Goal: Information Seeking & Learning: Learn about a topic

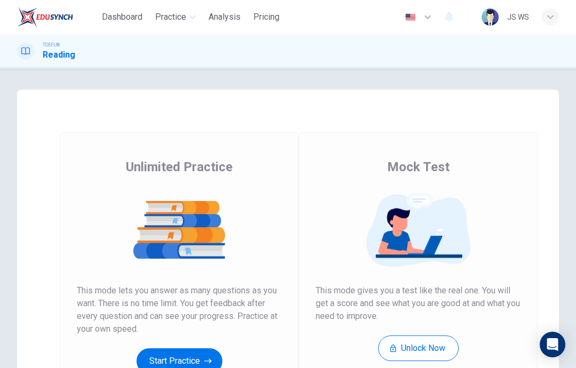
click at [190, 355] on button "Start Practice" at bounding box center [179, 361] width 86 height 26
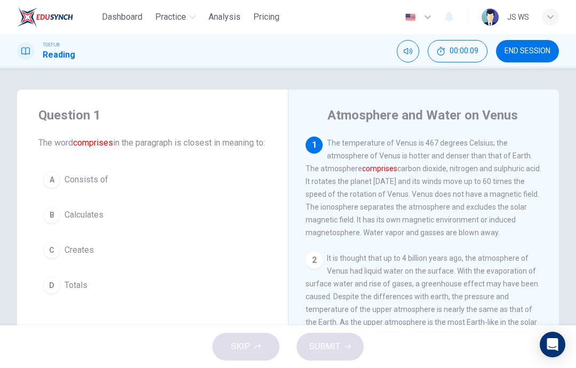
click at [107, 186] on span "Consists of" at bounding box center [87, 179] width 44 height 13
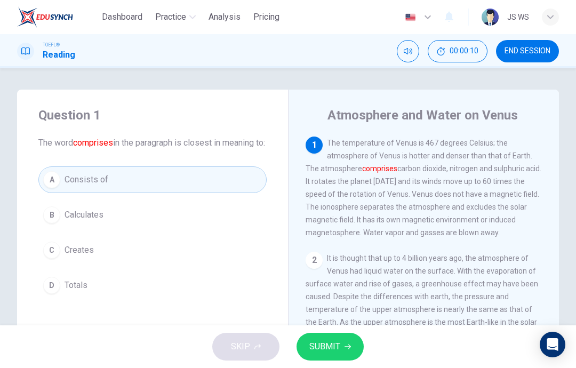
click at [349, 350] on button "SUBMIT" at bounding box center [329, 347] width 67 height 28
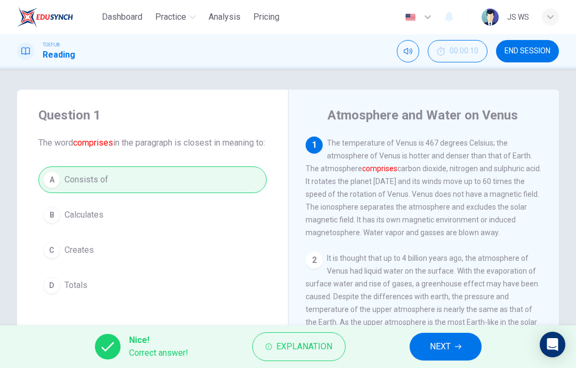
click at [463, 354] on button "NEXT" at bounding box center [445, 347] width 72 height 28
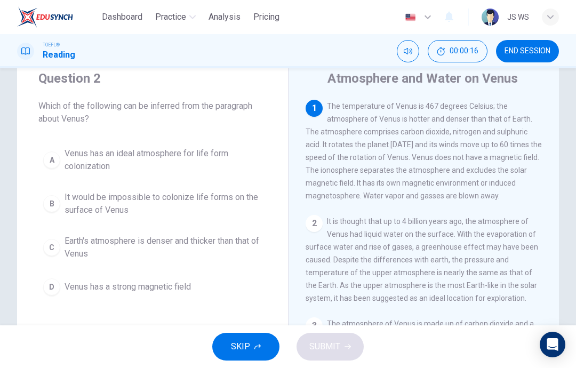
scroll to position [41, 0]
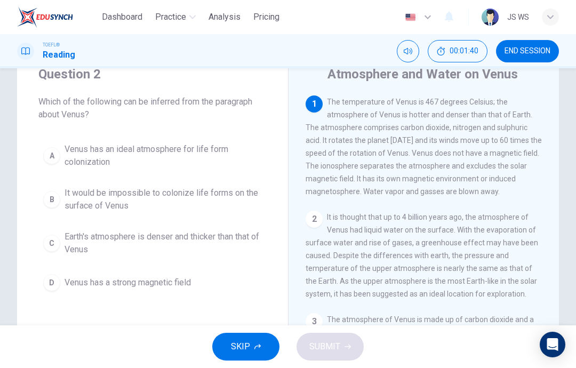
click at [194, 240] on span "Earth's atmosphere is denser and thicker than that of Venus" at bounding box center [163, 243] width 197 height 26
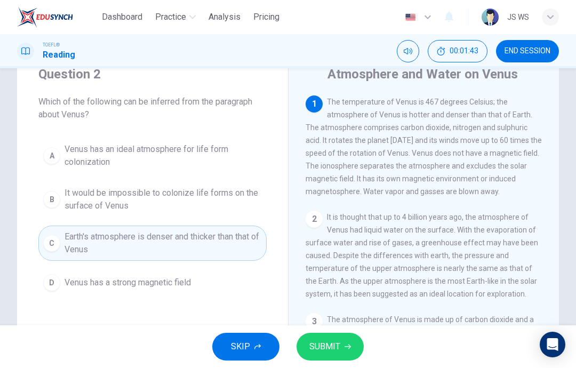
click at [341, 344] on button "SUBMIT" at bounding box center [329, 347] width 67 height 28
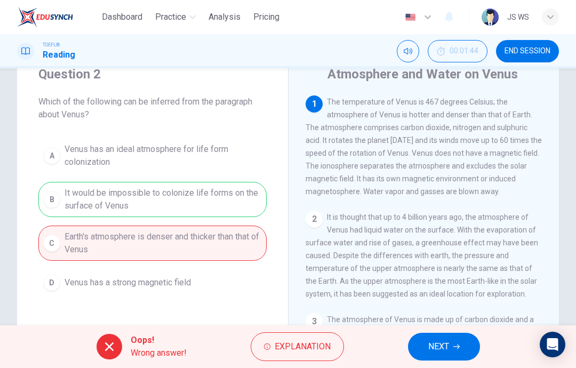
click at [458, 344] on icon "button" at bounding box center [456, 346] width 6 height 6
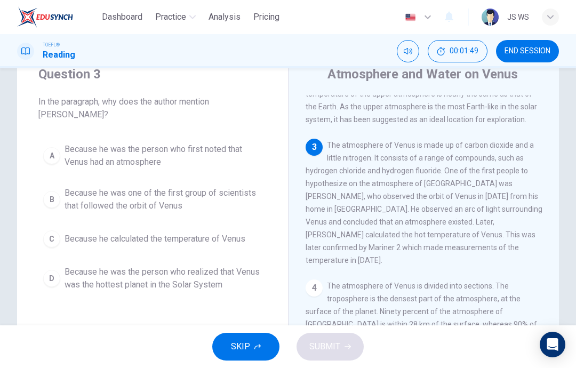
scroll to position [174, 0]
click at [211, 285] on span "Because he was the person who realized that Venus was the hottest planet in the…" at bounding box center [163, 279] width 197 height 26
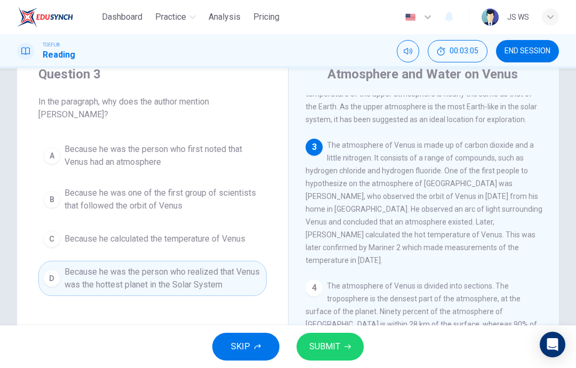
click at [337, 345] on span "SUBMIT" at bounding box center [324, 346] width 31 height 15
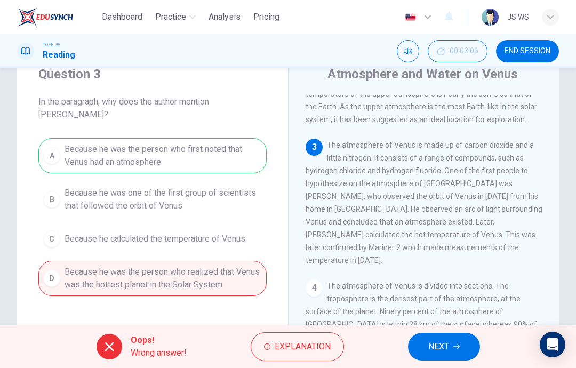
click at [438, 340] on span "NEXT" at bounding box center [438, 346] width 21 height 15
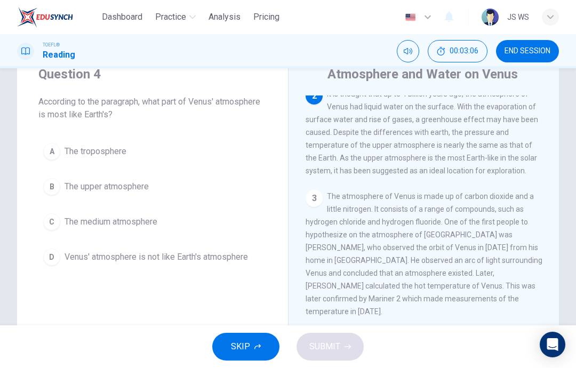
scroll to position [119, 0]
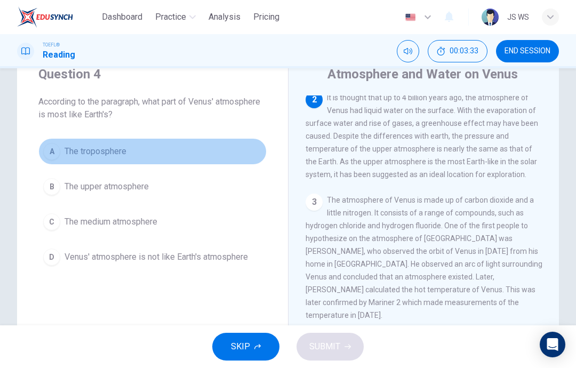
click at [228, 146] on button "A The troposphere" at bounding box center [152, 151] width 228 height 27
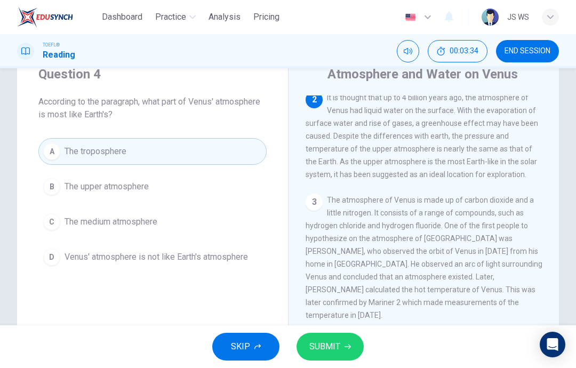
click at [335, 346] on span "SUBMIT" at bounding box center [324, 346] width 31 height 15
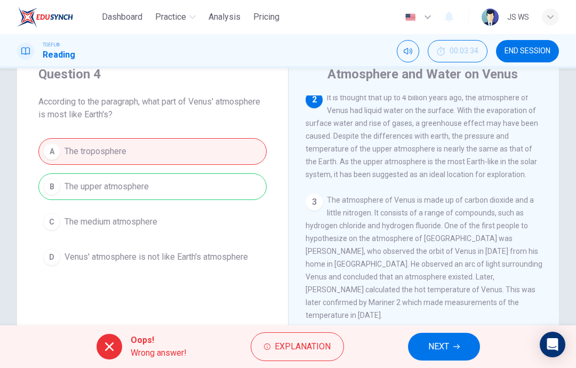
click at [453, 347] on icon "button" at bounding box center [456, 346] width 6 height 6
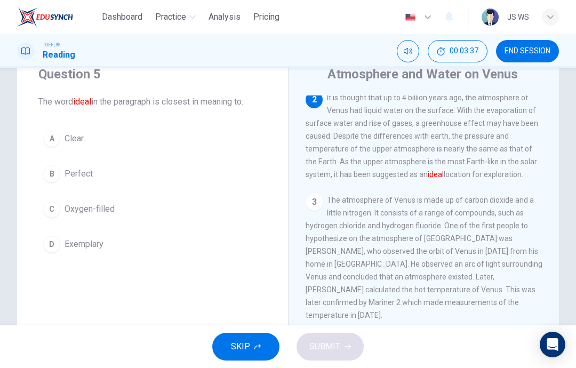
click at [231, 160] on button "B Perfect" at bounding box center [152, 173] width 228 height 27
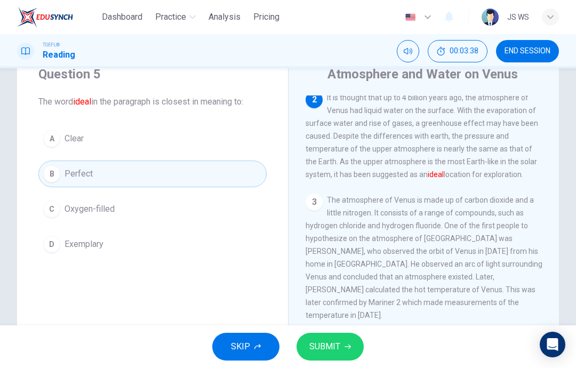
click at [333, 347] on span "SUBMIT" at bounding box center [324, 346] width 31 height 15
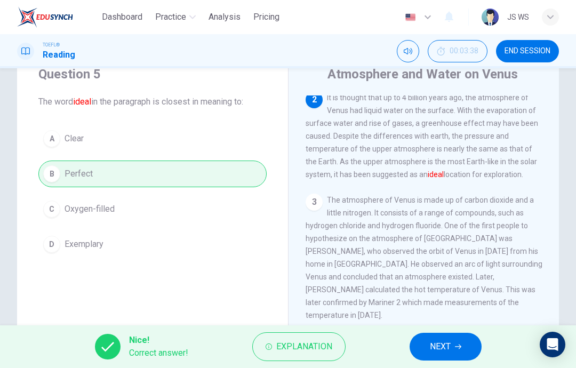
click at [462, 342] on button "NEXT" at bounding box center [445, 347] width 72 height 28
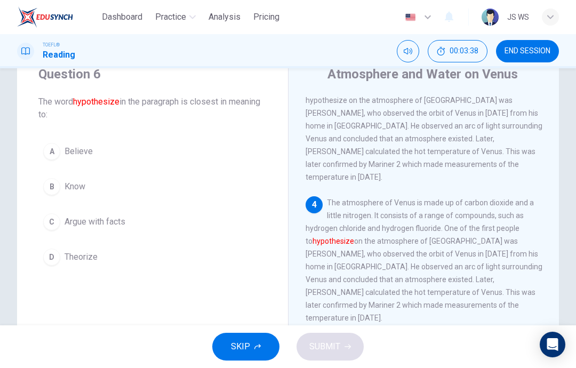
scroll to position [278, 0]
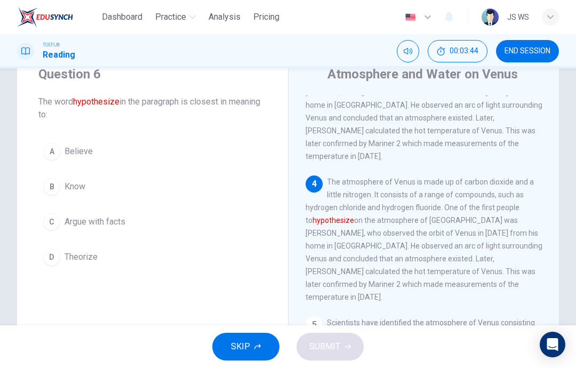
click at [255, 210] on button "C Argue with facts" at bounding box center [152, 221] width 228 height 27
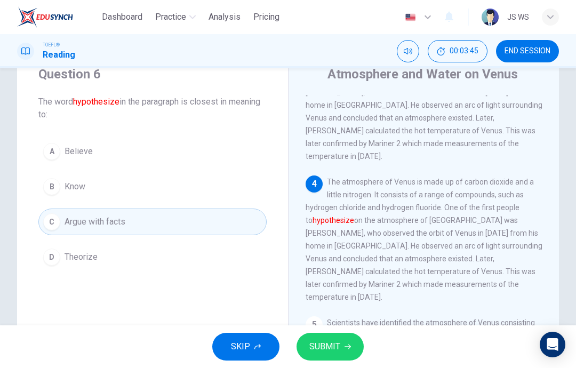
click at [341, 344] on button "SUBMIT" at bounding box center [329, 347] width 67 height 28
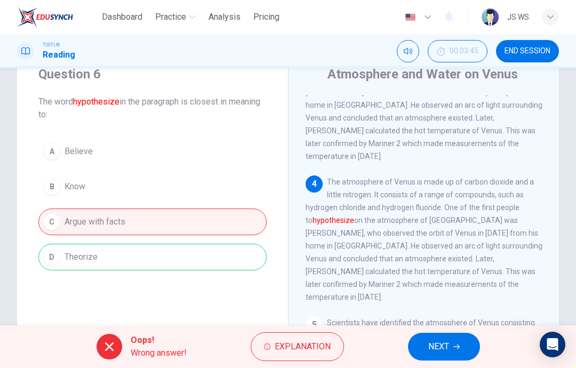
click at [457, 347] on icon "button" at bounding box center [456, 346] width 6 height 5
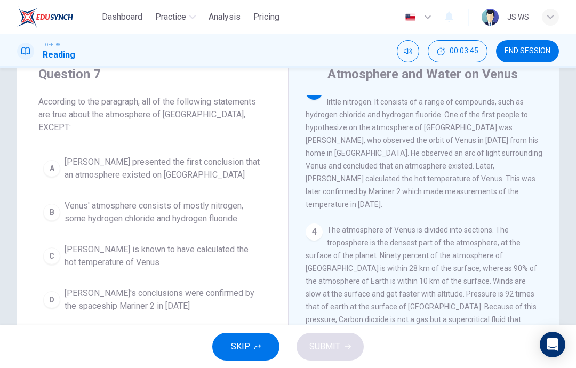
scroll to position [226, 0]
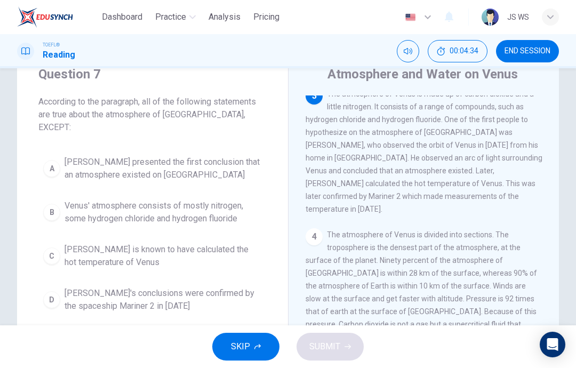
click at [246, 156] on span "[PERSON_NAME] presented the first conclusion that an atmosphere existed on [GEO…" at bounding box center [163, 169] width 197 height 26
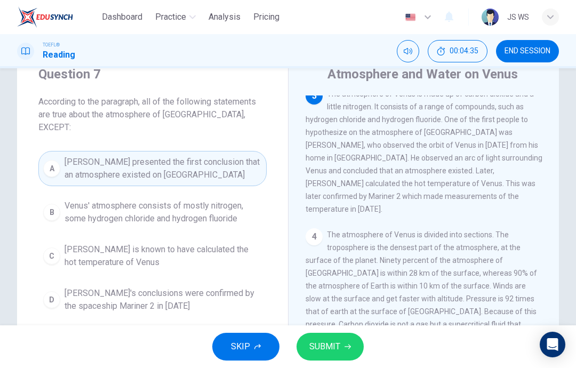
click at [333, 350] on span "SUBMIT" at bounding box center [324, 346] width 31 height 15
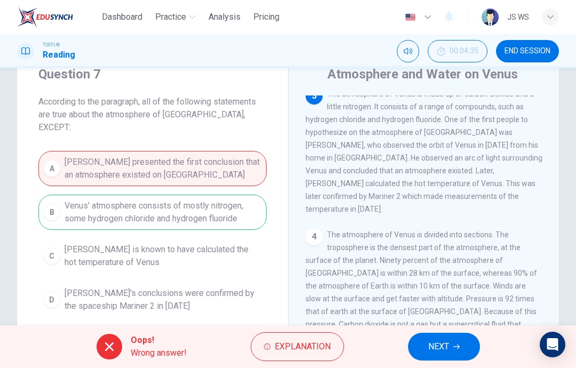
click at [429, 335] on button "NEXT" at bounding box center [444, 347] width 72 height 28
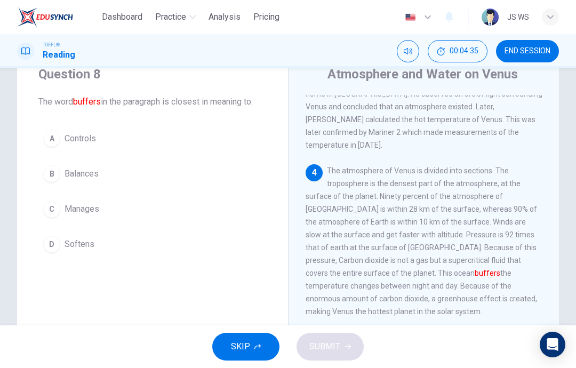
scroll to position [305, 0]
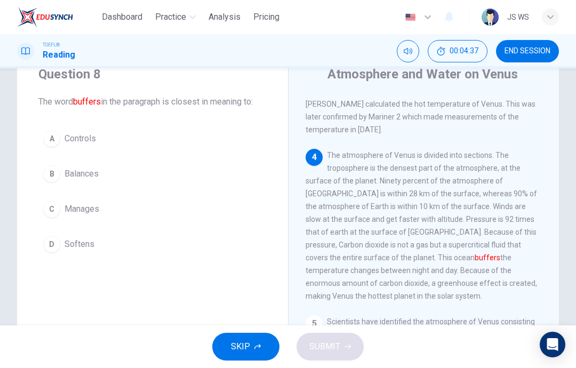
click at [238, 164] on button "B Balances" at bounding box center [152, 173] width 228 height 27
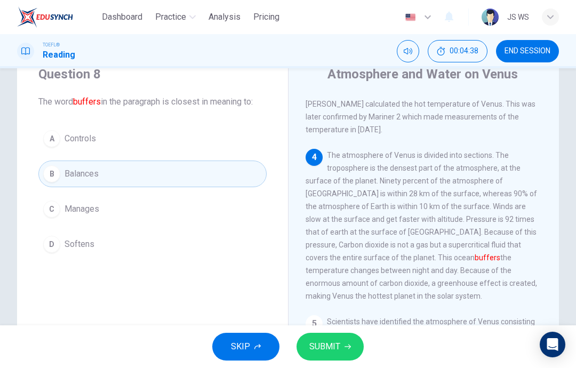
click at [340, 340] on button "SUBMIT" at bounding box center [329, 347] width 67 height 28
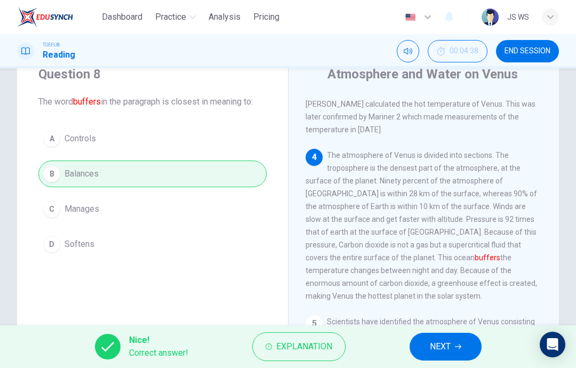
click at [459, 350] on button "NEXT" at bounding box center [445, 347] width 72 height 28
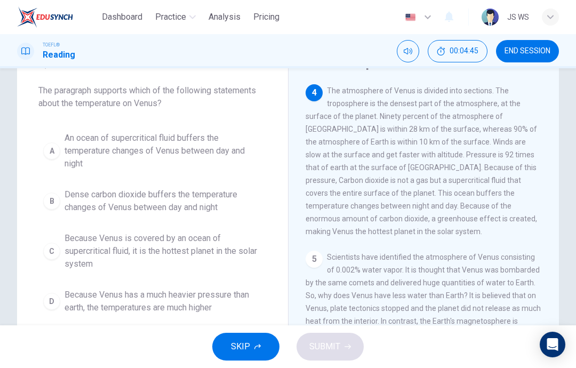
scroll to position [53, 0]
click at [199, 121] on div "Question 9 The paragraph supports which of the following statements about the t…" at bounding box center [152, 185] width 271 height 299
click at [186, 147] on span "An ocean of supercritical fluid buffers the temperature changes of Venus betwee…" at bounding box center [163, 150] width 197 height 38
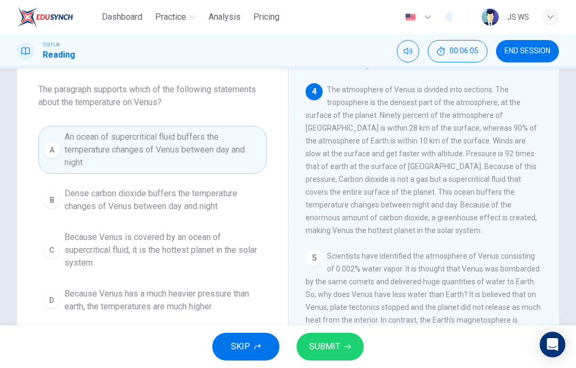
click at [325, 343] on span "SUBMIT" at bounding box center [324, 346] width 31 height 15
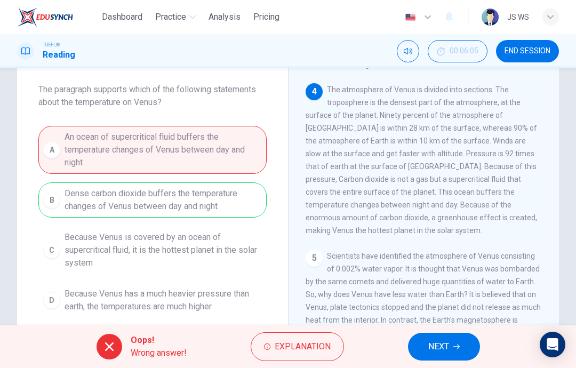
click at [452, 338] on button "NEXT" at bounding box center [444, 347] width 72 height 28
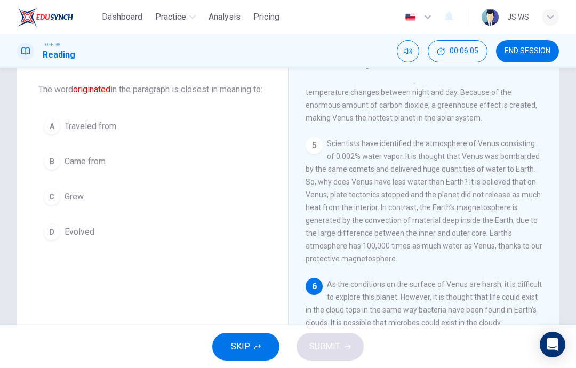
scroll to position [503, 0]
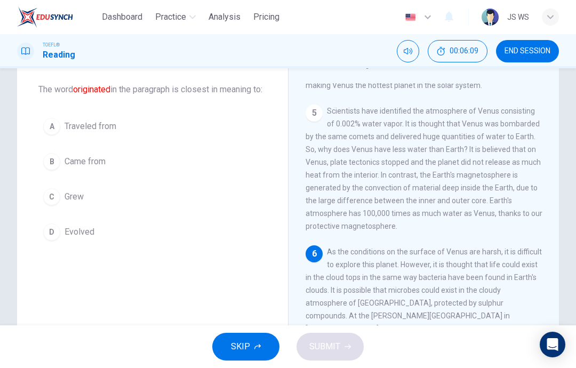
click at [168, 175] on button "B Came from" at bounding box center [152, 161] width 228 height 27
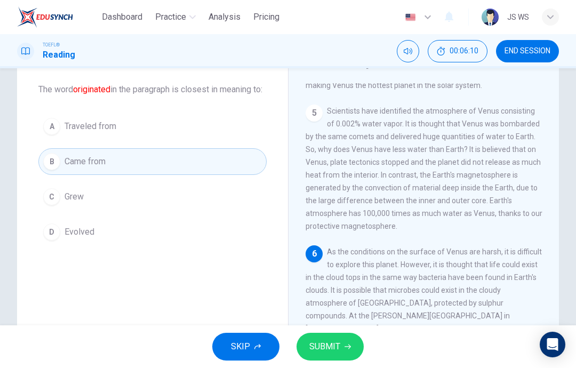
click at [331, 335] on button "SUBMIT" at bounding box center [329, 347] width 67 height 28
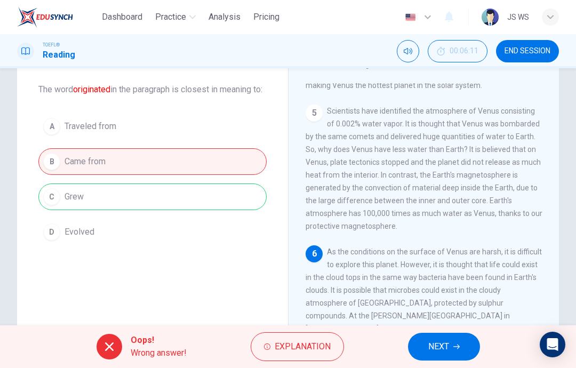
click at [463, 346] on button "NEXT" at bounding box center [444, 347] width 72 height 28
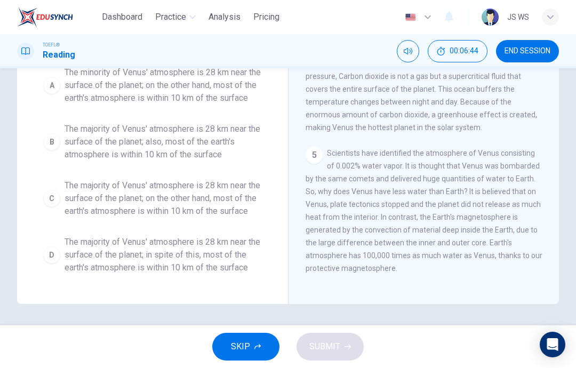
scroll to position [187, 0]
click at [190, 267] on span "The majority of Venus' atmosphere is 28 km near the surface of the planet; in s…" at bounding box center [163, 255] width 197 height 38
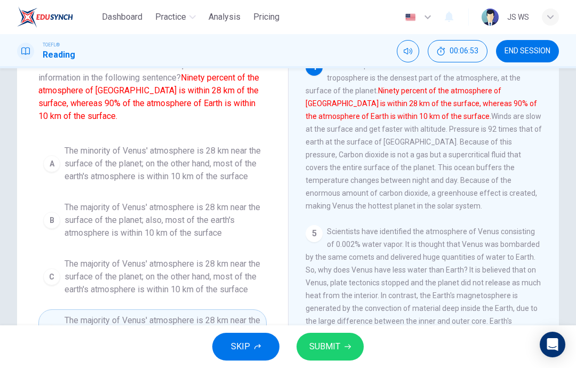
scroll to position [81, 0]
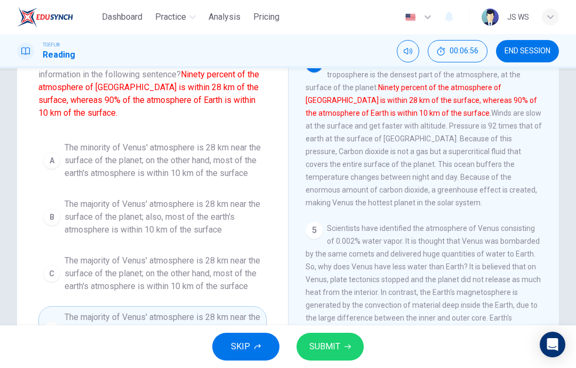
click at [227, 162] on span "The minority of Venus' atmosphere is 28 km near the surface of the planet; on t…" at bounding box center [163, 160] width 197 height 38
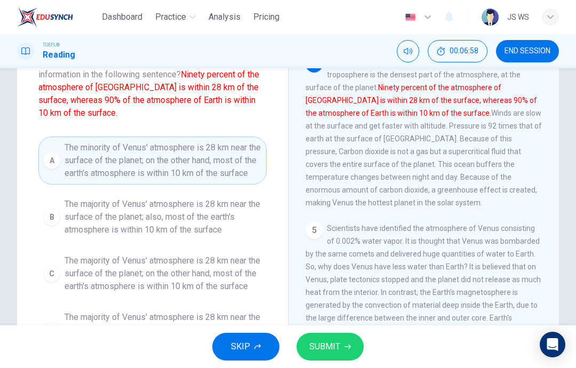
click at [213, 236] on span "The majority of Venus' atmosphere is 28 km near the surface of the planet; also…" at bounding box center [163, 217] width 197 height 38
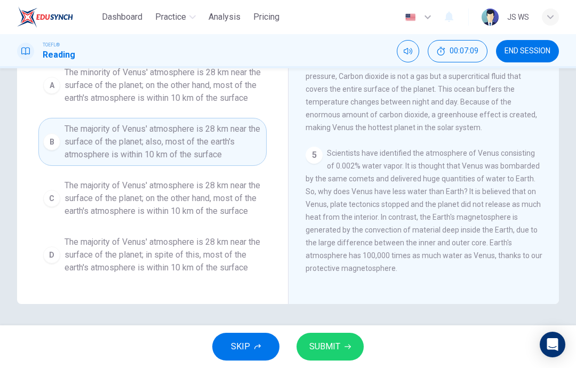
scroll to position [187, 0]
click at [235, 183] on span "The majority of Venus' atmosphere is 28 km near the surface of the planet; on t…" at bounding box center [163, 198] width 197 height 38
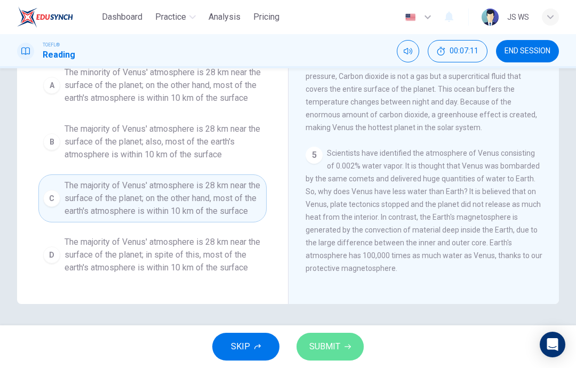
click at [316, 341] on span "SUBMIT" at bounding box center [324, 346] width 31 height 15
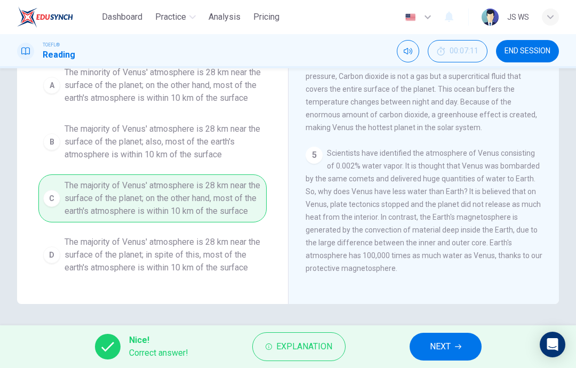
click at [436, 356] on button "NEXT" at bounding box center [445, 347] width 72 height 28
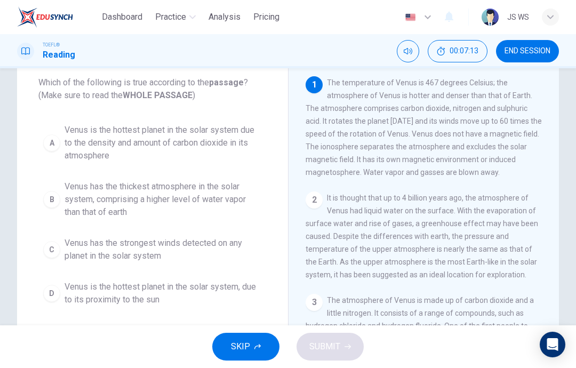
scroll to position [62, 0]
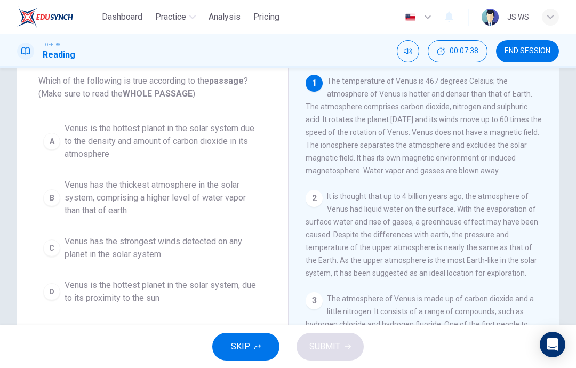
click at [155, 261] on button "C Venus has the strongest winds detected on any planet in the solar system" at bounding box center [152, 247] width 228 height 35
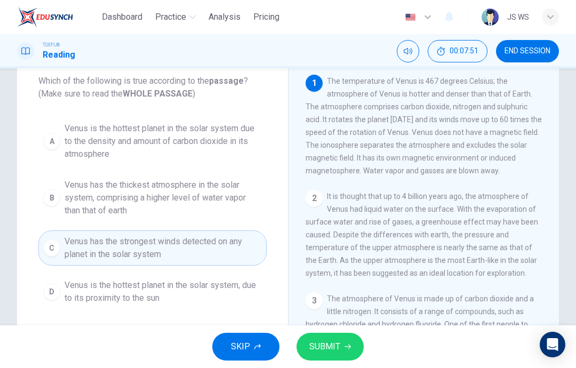
click at [336, 342] on span "SUBMIT" at bounding box center [324, 346] width 31 height 15
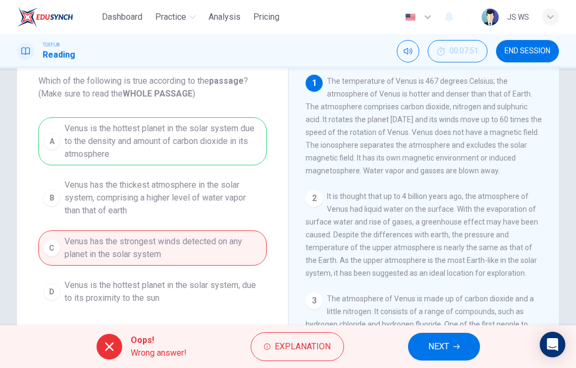
click at [436, 344] on span "NEXT" at bounding box center [438, 346] width 21 height 15
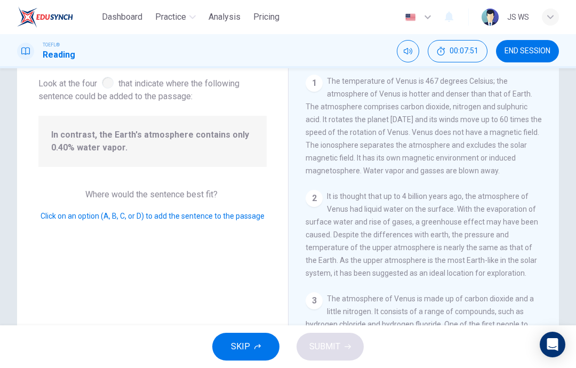
scroll to position [463, 0]
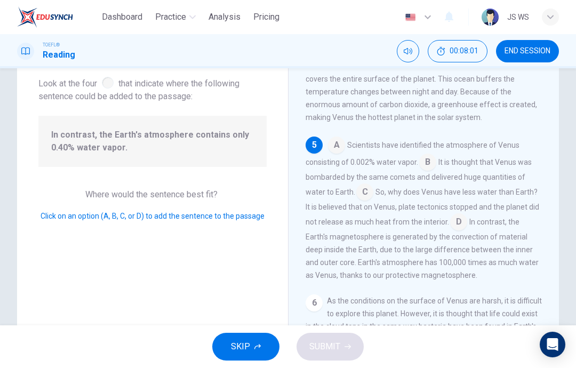
click at [424, 158] on input at bounding box center [427, 163] width 17 height 17
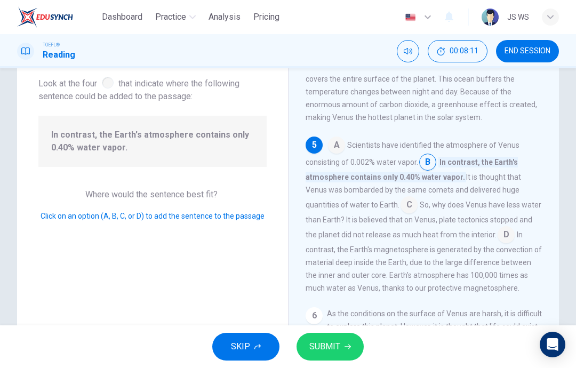
click at [339, 140] on input at bounding box center [336, 146] width 17 height 17
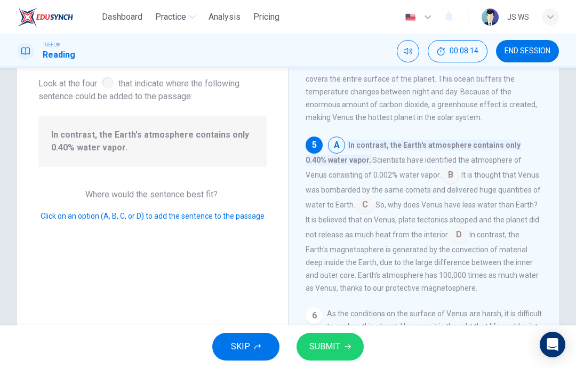
click at [442, 170] on input at bounding box center [450, 175] width 17 height 17
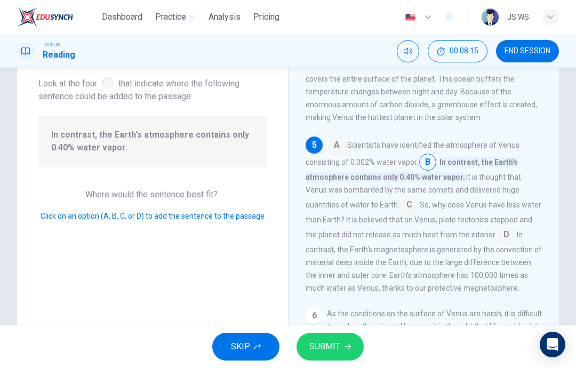
click at [334, 339] on span "SUBMIT" at bounding box center [324, 346] width 31 height 15
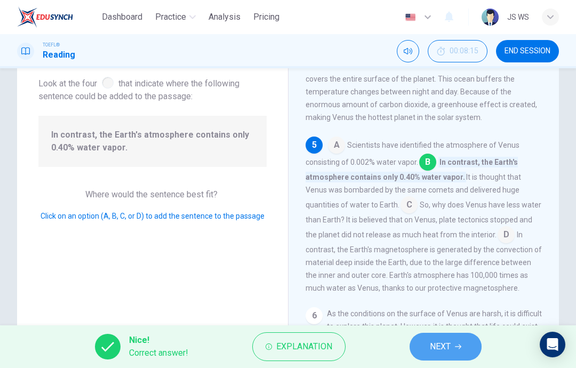
click at [428, 345] on button "NEXT" at bounding box center [445, 347] width 72 height 28
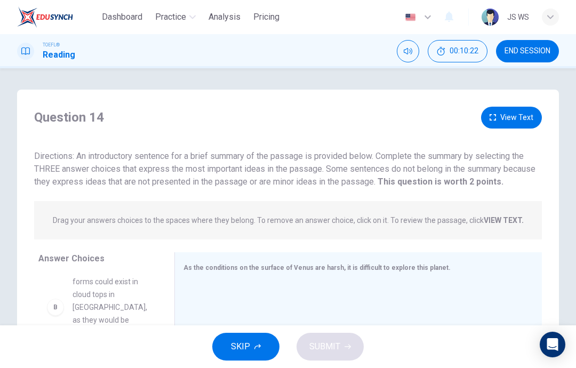
scroll to position [0, 0]
click at [518, 117] on button "View Text" at bounding box center [511, 118] width 61 height 22
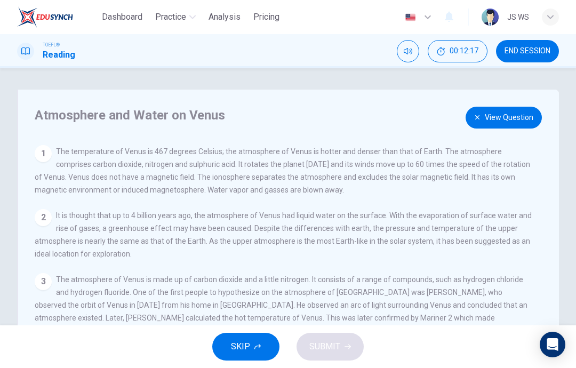
click at [489, 121] on button "View Question" at bounding box center [503, 118] width 76 height 22
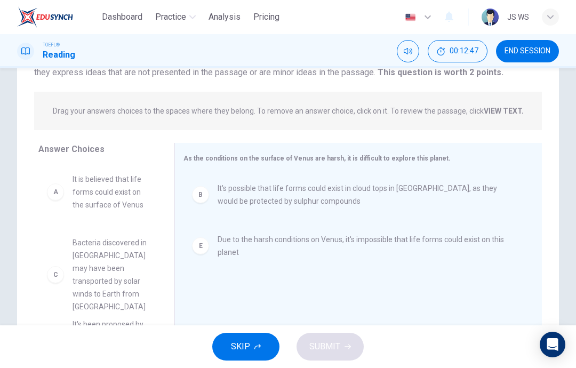
scroll to position [9, 0]
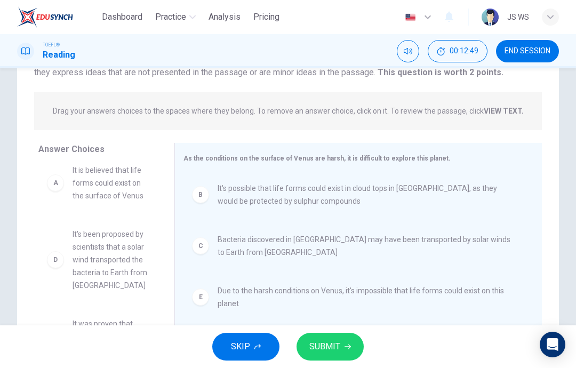
click at [346, 340] on button "SUBMIT" at bounding box center [329, 347] width 67 height 28
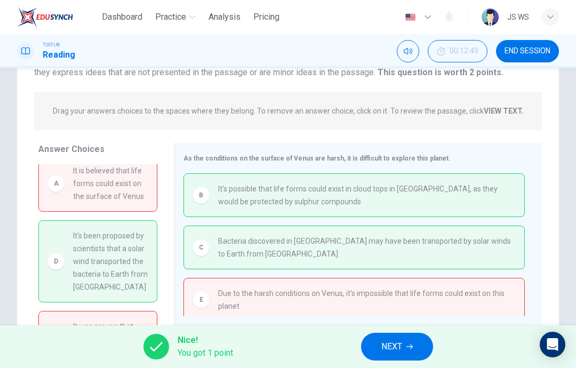
click at [412, 342] on button "NEXT" at bounding box center [397, 347] width 72 height 28
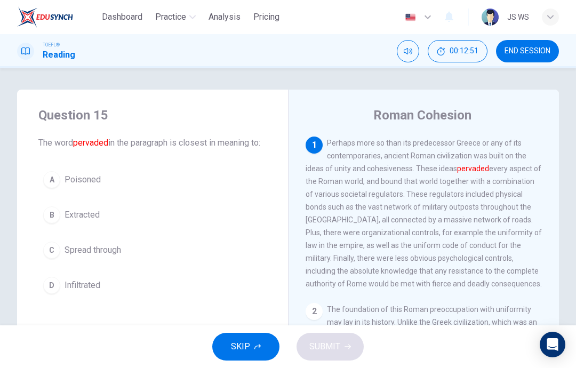
click at [539, 51] on span "END SESSION" at bounding box center [527, 51] width 46 height 9
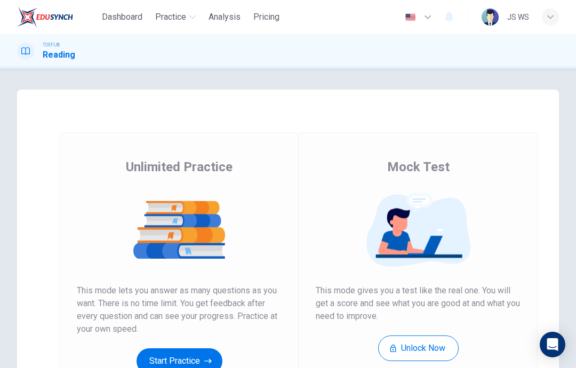
click at [199, 358] on button "Start Practice" at bounding box center [179, 361] width 86 height 26
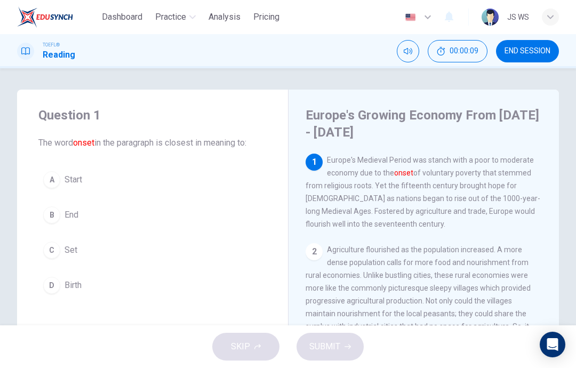
click at [221, 188] on button "A Start" at bounding box center [152, 179] width 228 height 27
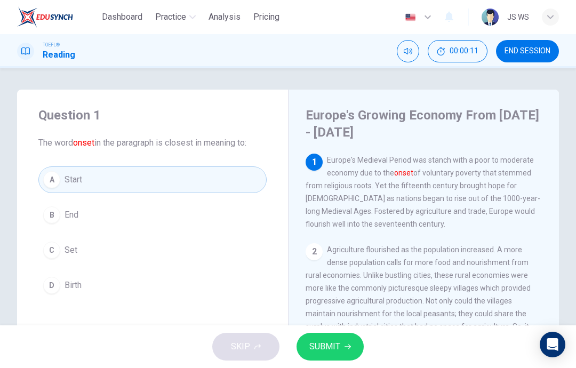
click at [357, 343] on button "SUBMIT" at bounding box center [329, 347] width 67 height 28
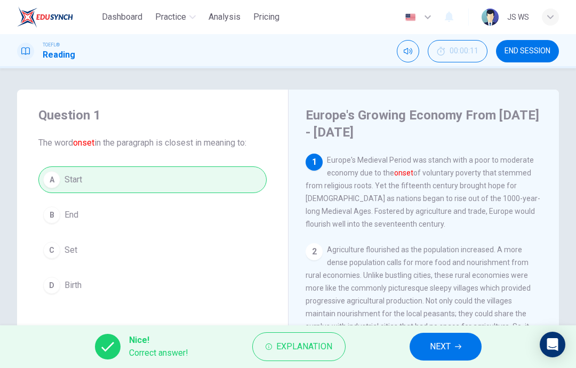
click at [443, 341] on span "NEXT" at bounding box center [440, 346] width 21 height 15
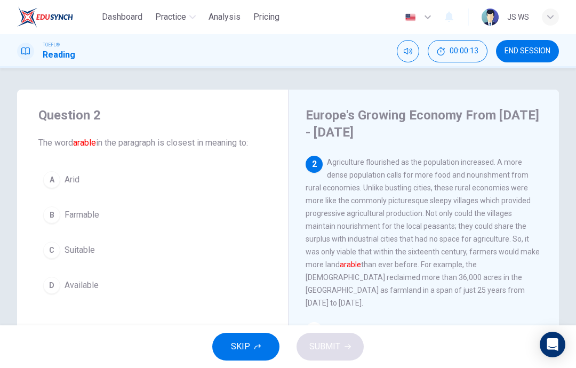
scroll to position [87, 0]
click at [198, 204] on button "B Farmable" at bounding box center [152, 215] width 228 height 27
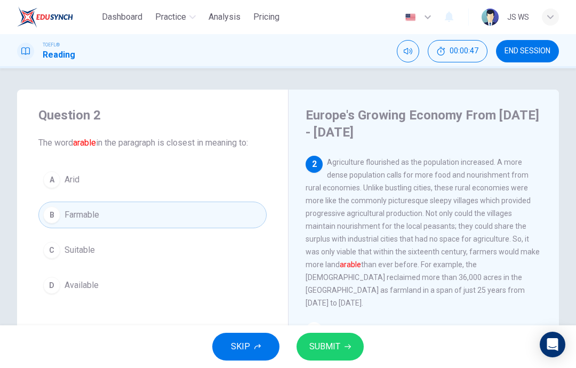
click at [339, 360] on button "SUBMIT" at bounding box center [329, 347] width 67 height 28
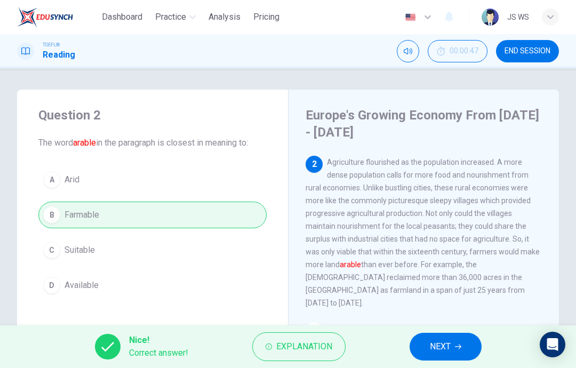
click at [444, 347] on span "NEXT" at bounding box center [440, 346] width 21 height 15
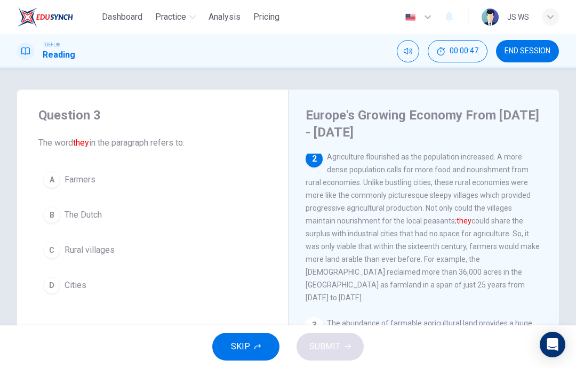
scroll to position [93, 0]
click at [181, 243] on button "C Rural villages" at bounding box center [152, 250] width 228 height 27
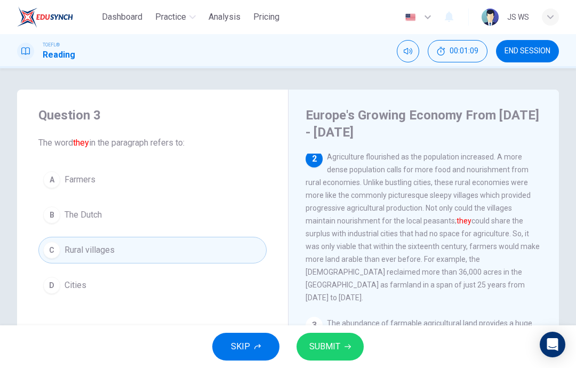
click at [339, 350] on span "SUBMIT" at bounding box center [324, 346] width 31 height 15
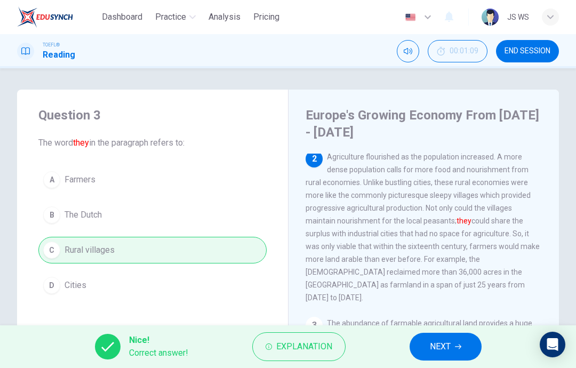
click at [440, 343] on span "NEXT" at bounding box center [440, 346] width 21 height 15
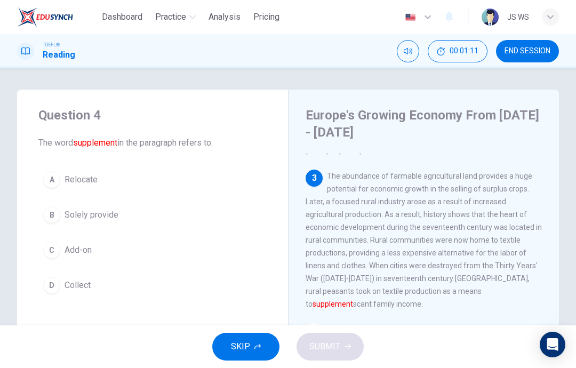
scroll to position [240, 0]
click at [222, 262] on button "C Add-on" at bounding box center [152, 250] width 228 height 27
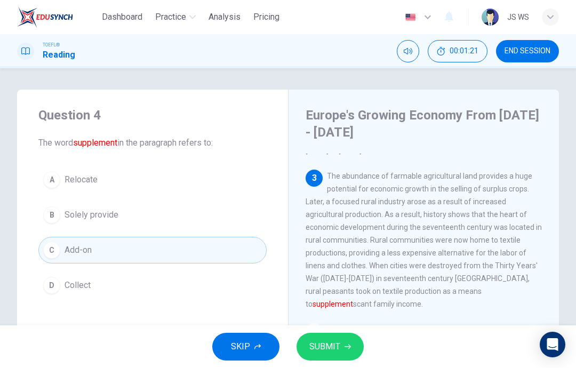
click at [339, 346] on span "SUBMIT" at bounding box center [324, 346] width 31 height 15
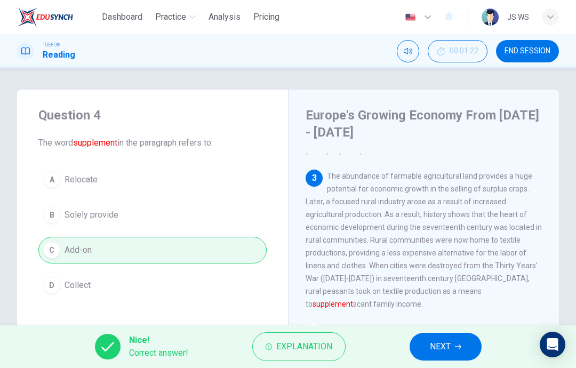
click at [457, 349] on icon "button" at bounding box center [458, 346] width 6 height 6
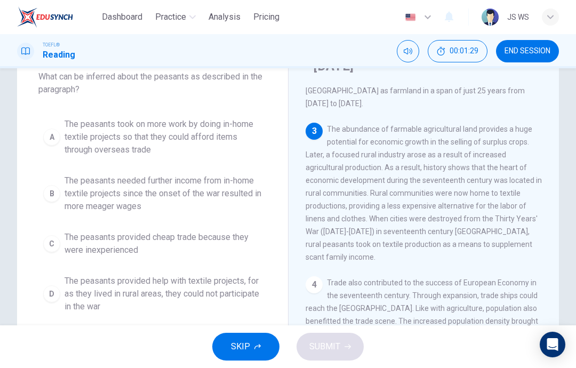
scroll to position [220, 0]
click at [222, 126] on span "The peasants took on more work by doing in-home textile projects so that they c…" at bounding box center [163, 137] width 197 height 38
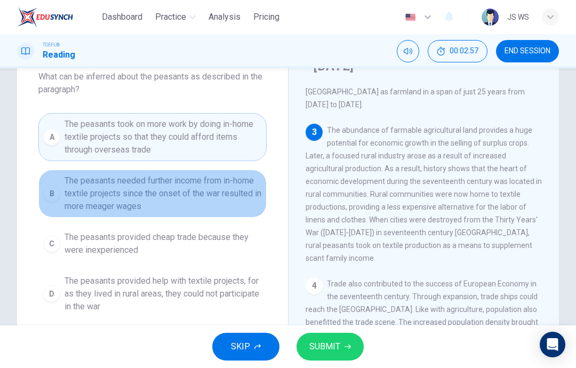
click at [572, 198] on div "Question 5 What can be inferred about the peasants as described in the paragrap…" at bounding box center [288, 217] width 576 height 388
click at [356, 199] on div "3 The abundance of farmable agricultural land provides a huge potential for eco…" at bounding box center [424, 194] width 237 height 141
click at [232, 188] on span "The peasants needed further income from in-home textile projects since the onse…" at bounding box center [163, 193] width 197 height 38
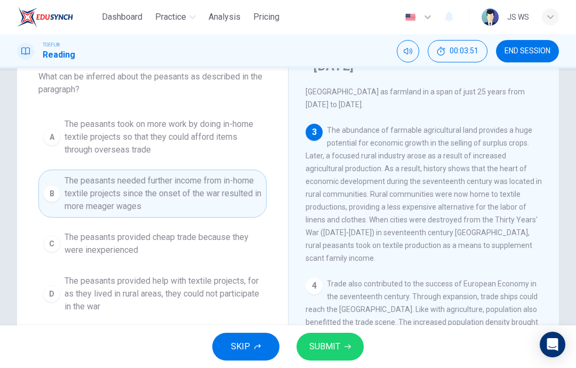
click at [224, 144] on span "The peasants took on more work by doing in-home textile projects so that they c…" at bounding box center [163, 137] width 197 height 38
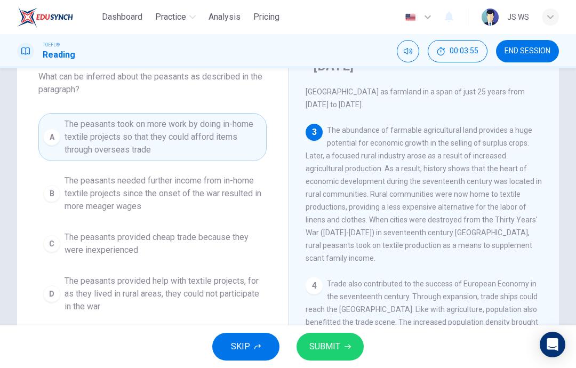
click at [227, 196] on span "The peasants needed further income from in-home textile projects since the onse…" at bounding box center [163, 193] width 197 height 38
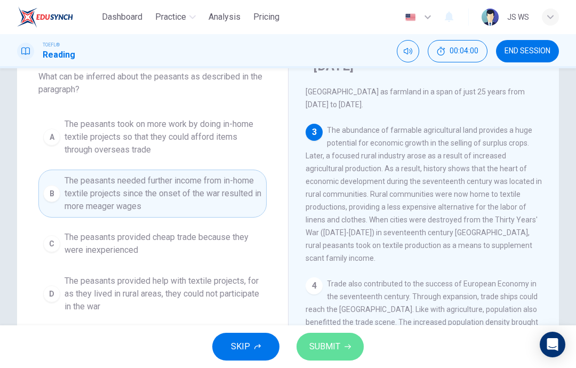
click at [322, 347] on span "SUBMIT" at bounding box center [324, 346] width 31 height 15
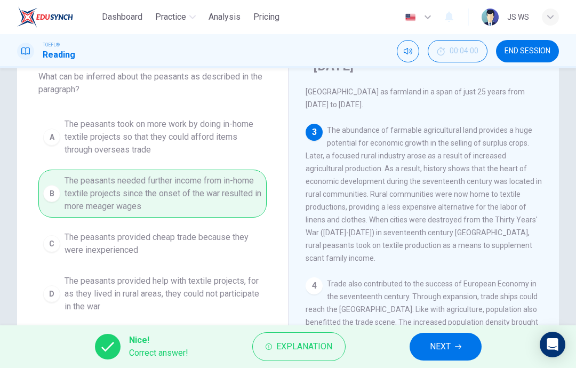
click at [440, 341] on span "NEXT" at bounding box center [440, 346] width 21 height 15
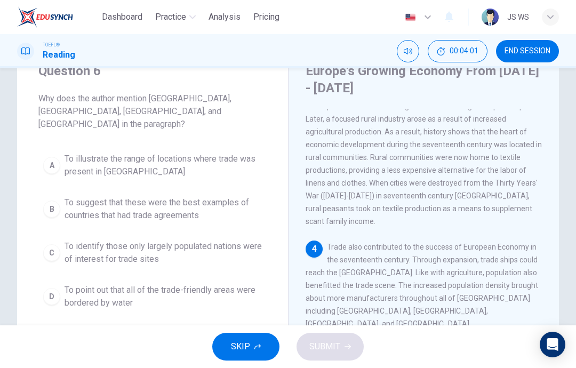
scroll to position [44, 0]
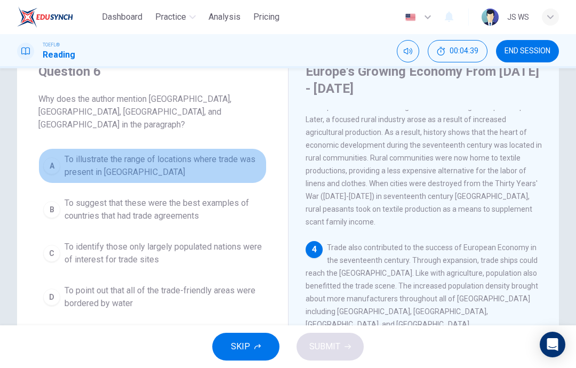
click at [253, 155] on span "To illustrate the range of locations where trade was present in Europe" at bounding box center [163, 166] width 197 height 26
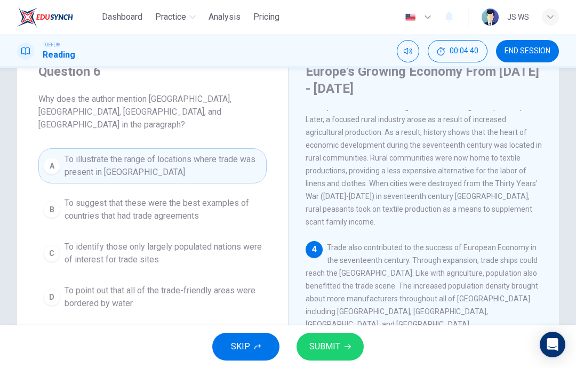
click at [339, 343] on span "SUBMIT" at bounding box center [324, 346] width 31 height 15
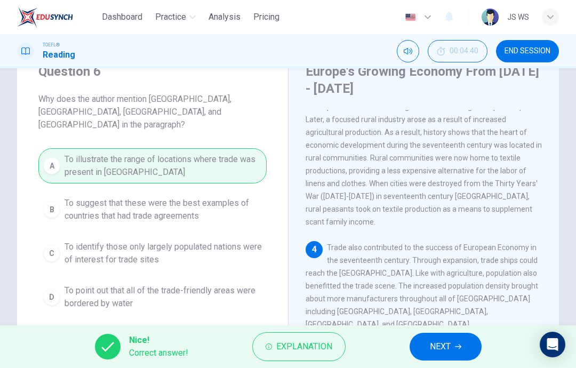
click at [433, 348] on span "NEXT" at bounding box center [440, 346] width 21 height 15
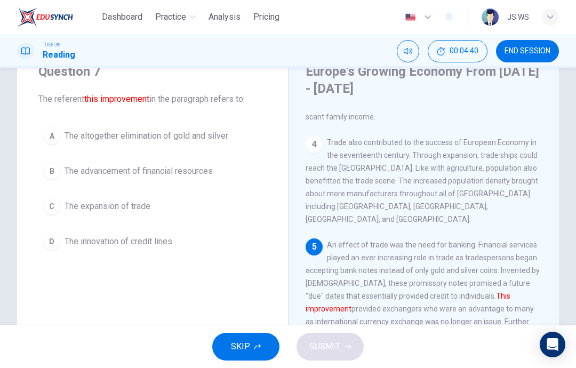
scroll to position [398, 0]
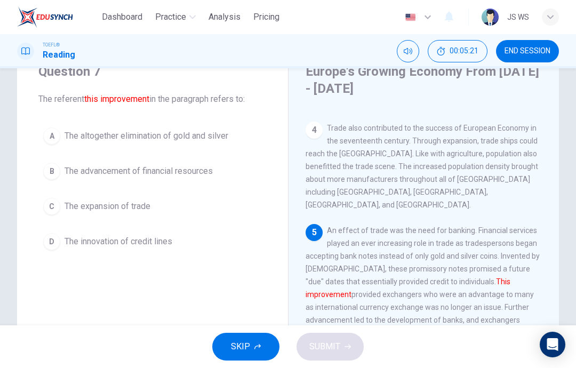
click at [206, 246] on button "D The innovation of credit lines" at bounding box center [152, 241] width 228 height 27
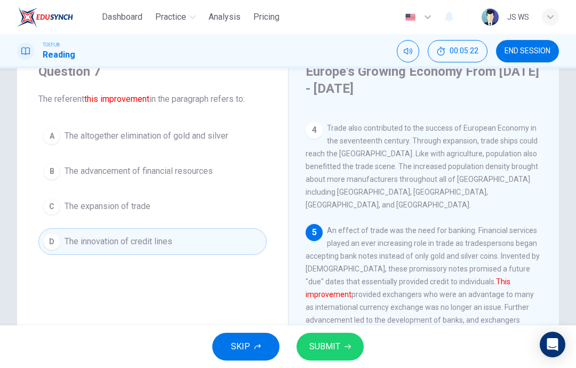
click at [333, 349] on span "SUBMIT" at bounding box center [324, 346] width 31 height 15
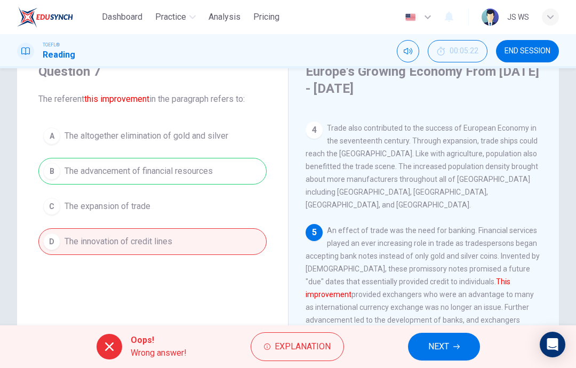
click at [438, 357] on button "NEXT" at bounding box center [444, 347] width 72 height 28
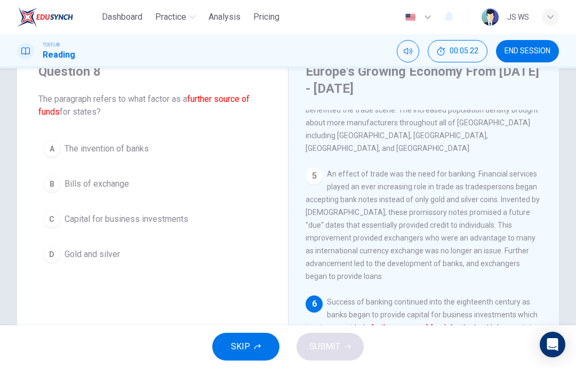
scroll to position [463, 0]
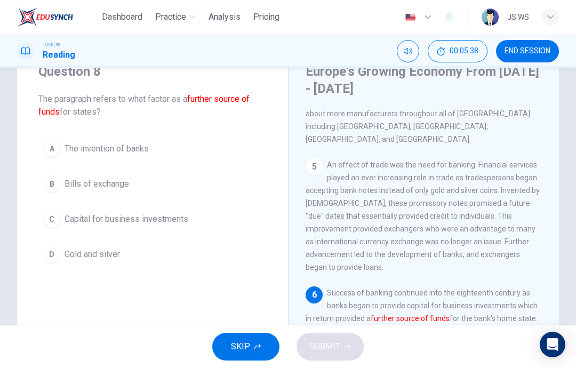
click at [228, 220] on button "C Capital for business investments" at bounding box center [152, 219] width 228 height 27
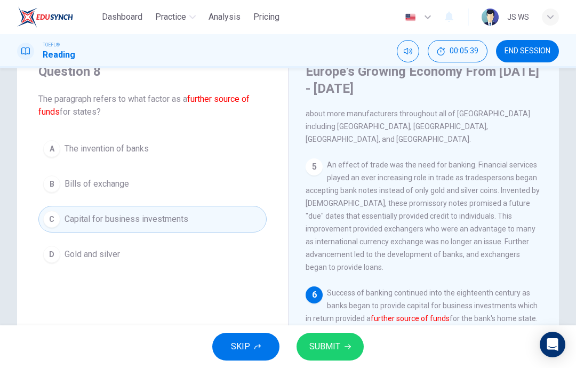
click at [339, 349] on span "SUBMIT" at bounding box center [324, 346] width 31 height 15
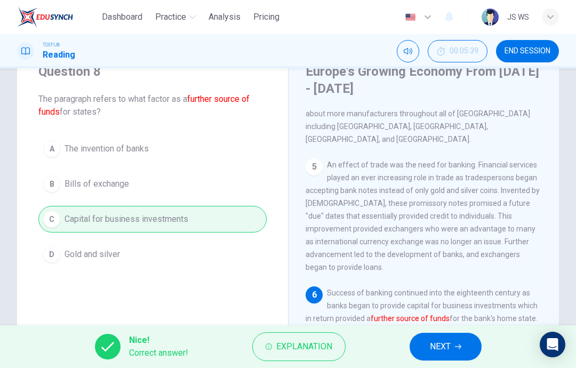
click at [439, 344] on span "NEXT" at bounding box center [440, 346] width 21 height 15
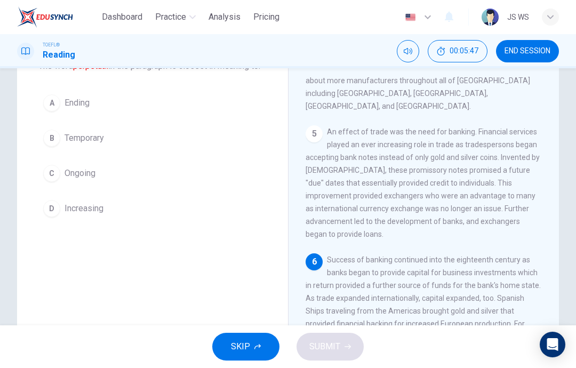
scroll to position [67, 0]
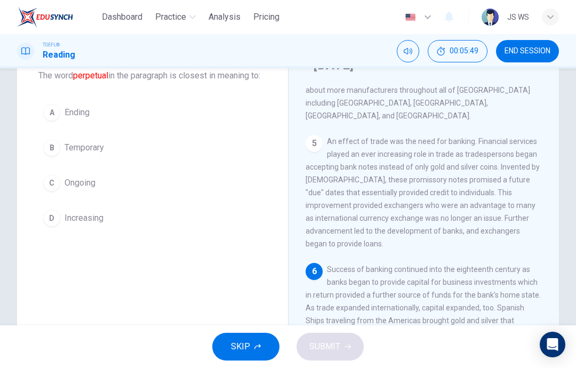
click at [195, 196] on button "C Ongoing" at bounding box center [152, 183] width 228 height 27
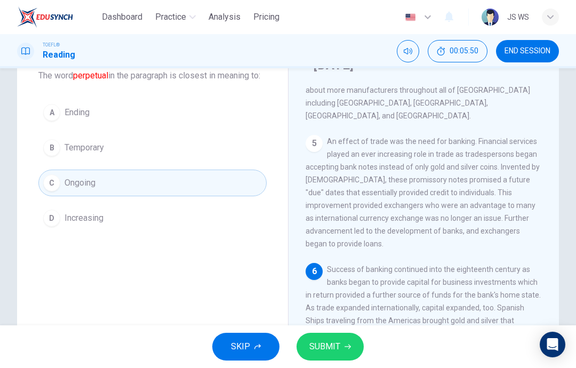
click at [335, 345] on span "SUBMIT" at bounding box center [324, 346] width 31 height 15
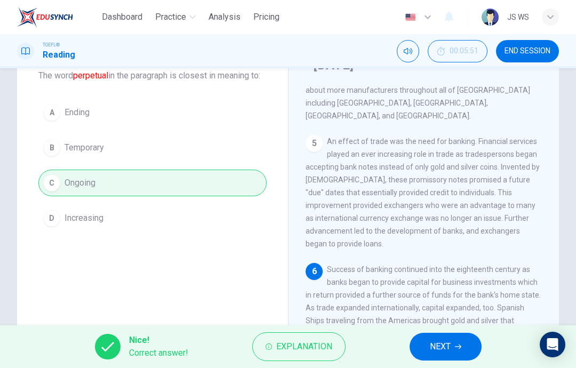
click at [440, 346] on span "NEXT" at bounding box center [440, 346] width 21 height 15
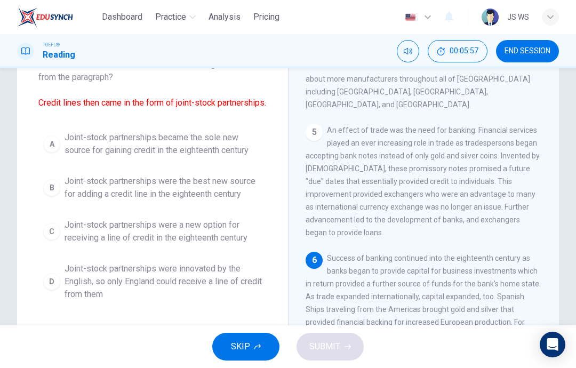
scroll to position [79, 0]
click at [503, 283] on span "Success of banking continued into the eighteenth century as banks began to prov…" at bounding box center [423, 321] width 235 height 136
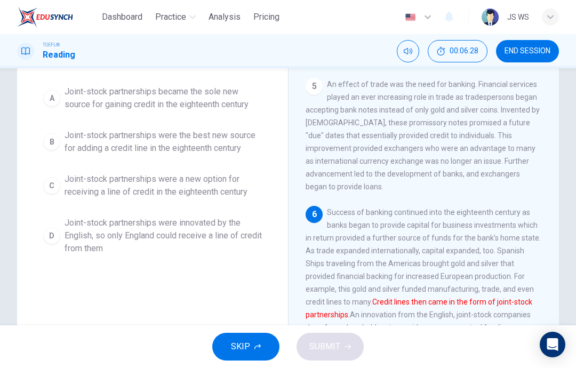
scroll to position [125, 0]
click at [231, 197] on span "Joint-stock partnerships were a new option for receiving a line of credit in th…" at bounding box center [163, 185] width 197 height 26
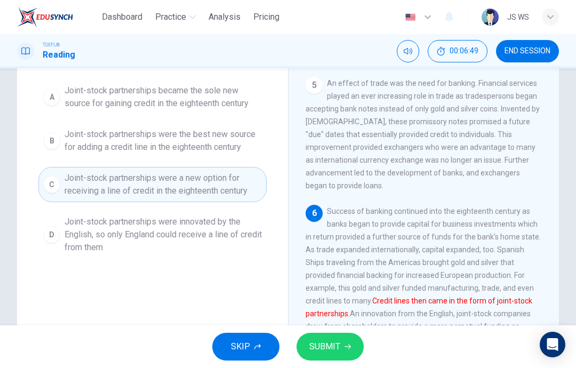
click at [357, 342] on button "SUBMIT" at bounding box center [329, 347] width 67 height 28
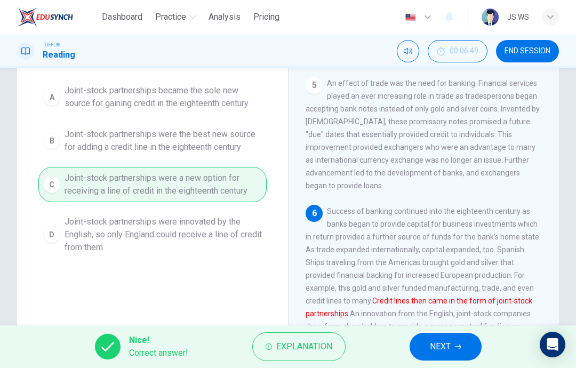
click at [451, 338] on button "NEXT" at bounding box center [445, 347] width 72 height 28
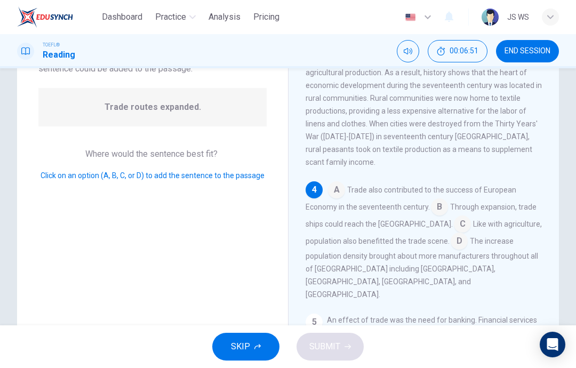
scroll to position [89, 0]
click at [339, 183] on input at bounding box center [336, 191] width 17 height 17
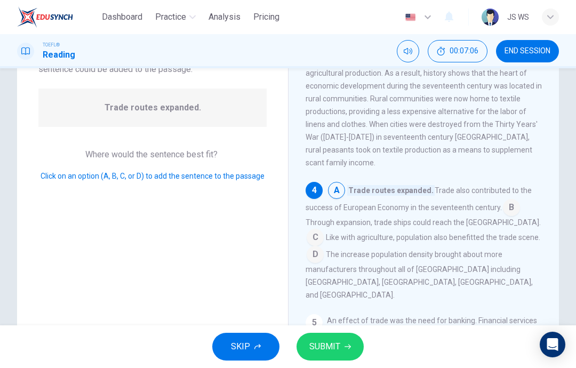
click at [320, 230] on input at bounding box center [315, 238] width 17 height 17
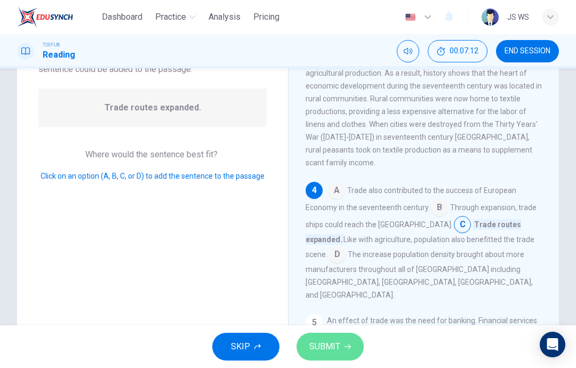
click at [347, 342] on button "SUBMIT" at bounding box center [329, 347] width 67 height 28
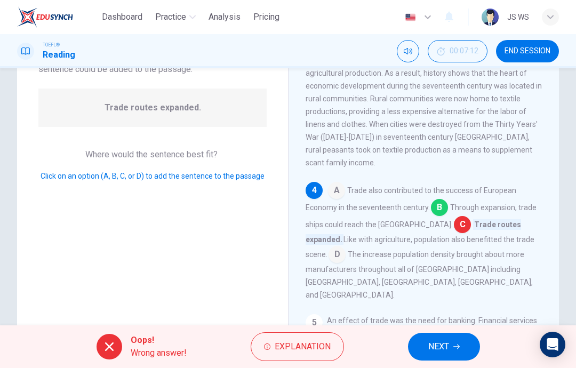
click at [445, 344] on span "NEXT" at bounding box center [438, 346] width 21 height 15
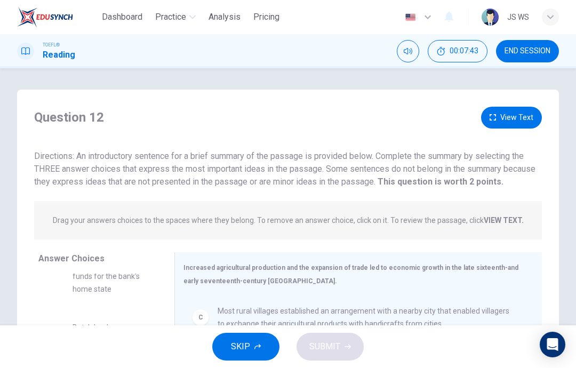
scroll to position [0, 0]
click at [518, 109] on button "View Text" at bounding box center [511, 118] width 61 height 22
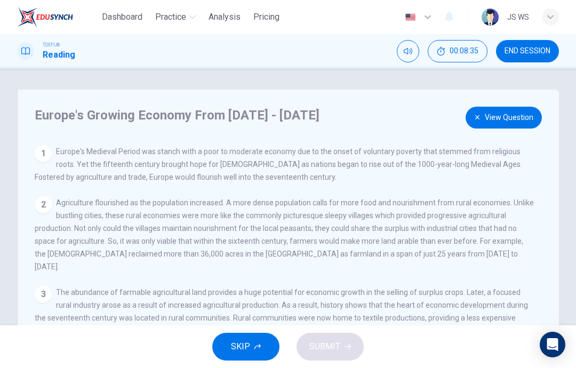
click at [480, 117] on icon "button" at bounding box center [477, 117] width 6 height 6
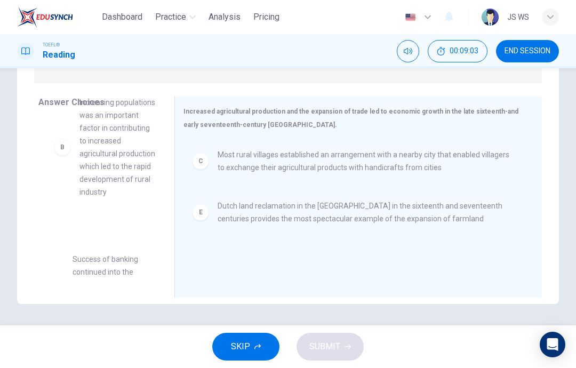
scroll to position [45, 0]
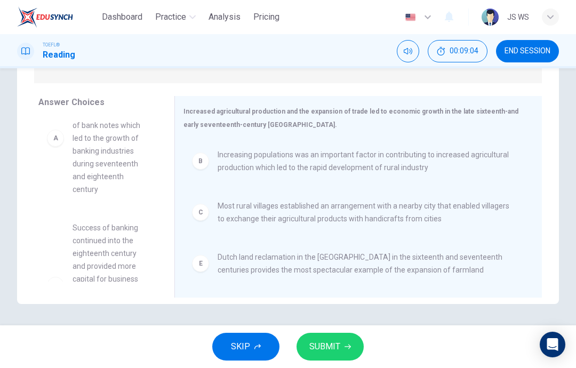
click at [349, 340] on button "SUBMIT" at bounding box center [329, 347] width 67 height 28
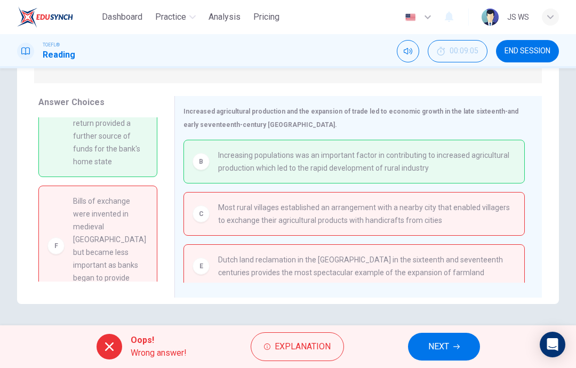
scroll to position [227, 0]
click at [456, 348] on icon "button" at bounding box center [456, 346] width 6 height 6
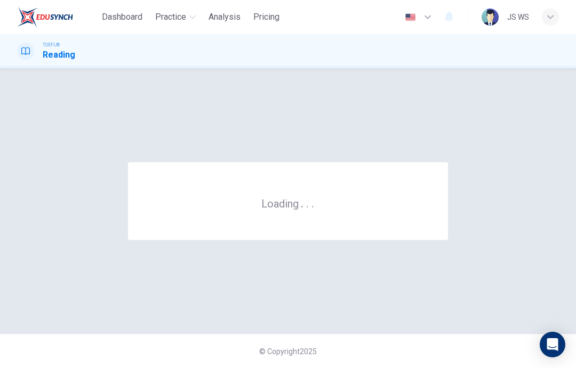
scroll to position [0, 0]
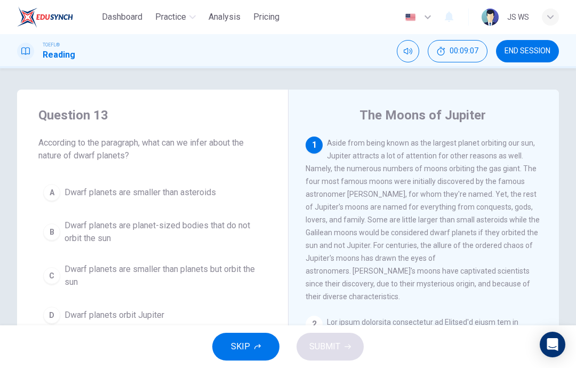
click at [535, 55] on span "END SESSION" at bounding box center [527, 51] width 46 height 9
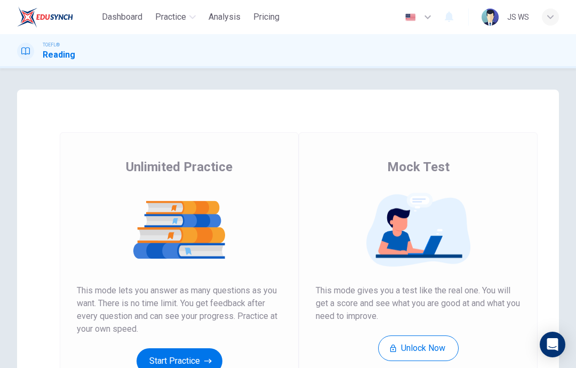
click at [191, 359] on button "Start Practice" at bounding box center [179, 361] width 86 height 26
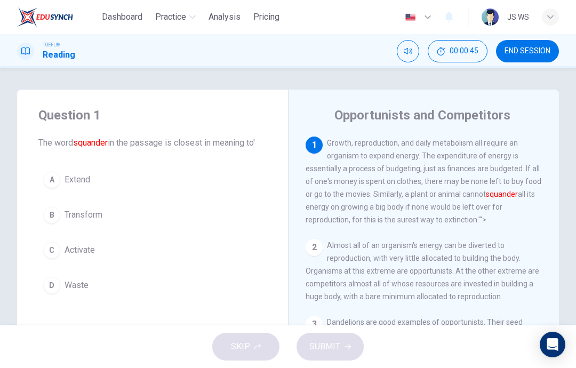
click at [244, 186] on button "A Extend" at bounding box center [152, 179] width 228 height 27
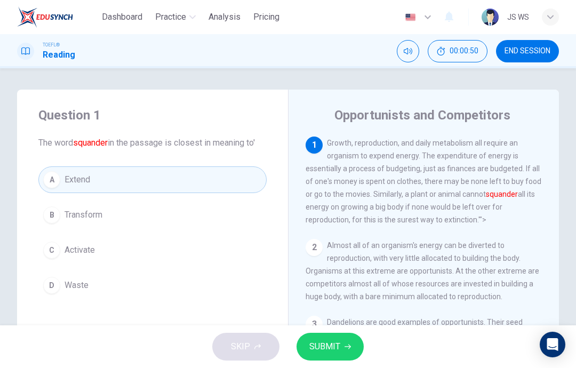
click at [242, 216] on button "B Transform" at bounding box center [152, 215] width 228 height 27
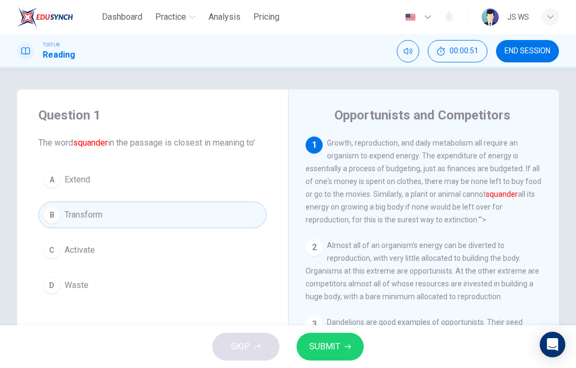
click at [334, 358] on button "SUBMIT" at bounding box center [329, 347] width 67 height 28
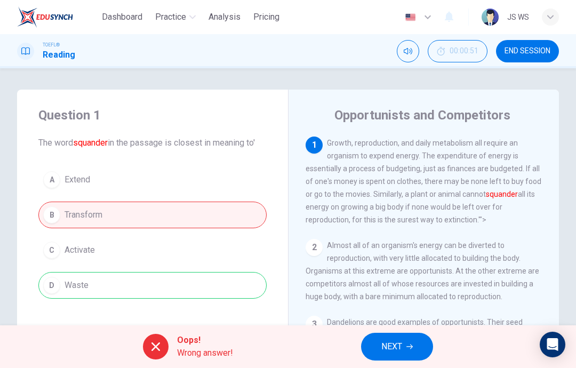
click at [388, 346] on span "NEXT" at bounding box center [391, 346] width 21 height 15
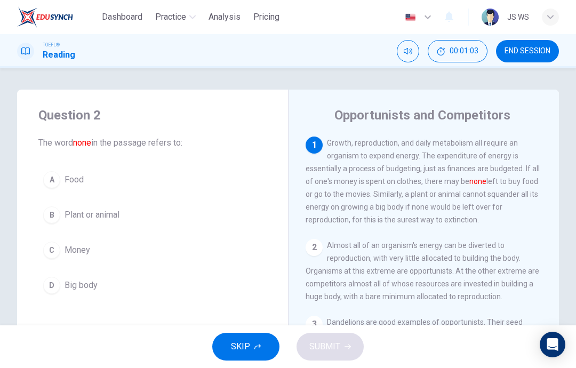
click at [246, 256] on button "C Money" at bounding box center [152, 250] width 228 height 27
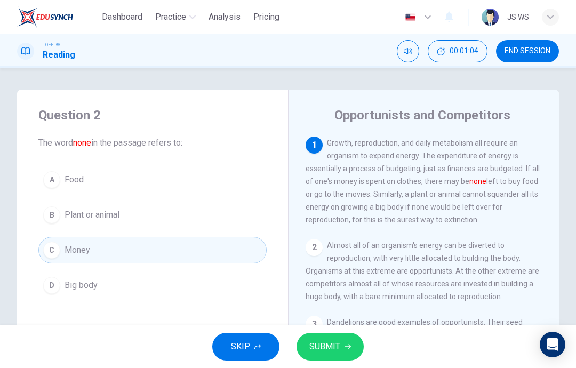
click at [347, 347] on icon "button" at bounding box center [347, 346] width 6 height 6
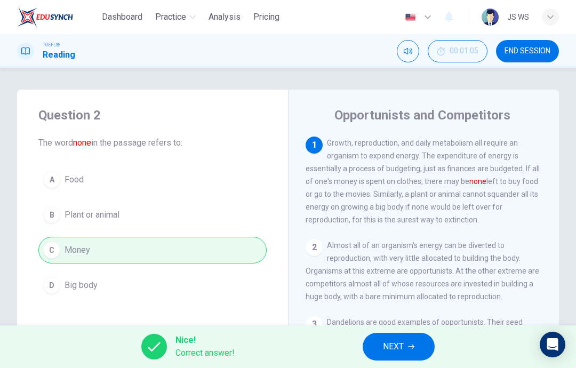
click at [413, 342] on button "NEXT" at bounding box center [399, 347] width 72 height 28
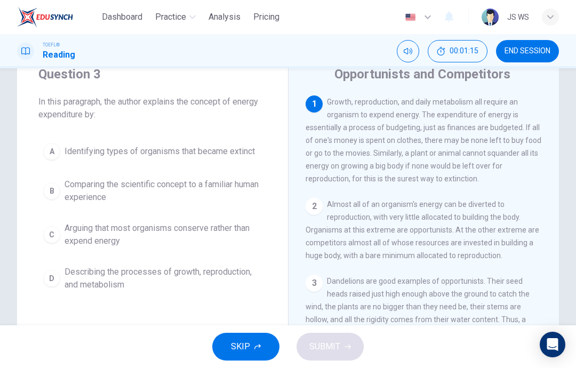
scroll to position [41, 0]
click at [219, 283] on span "Describing the processes of growth, reproduction, and metabolism" at bounding box center [163, 279] width 197 height 26
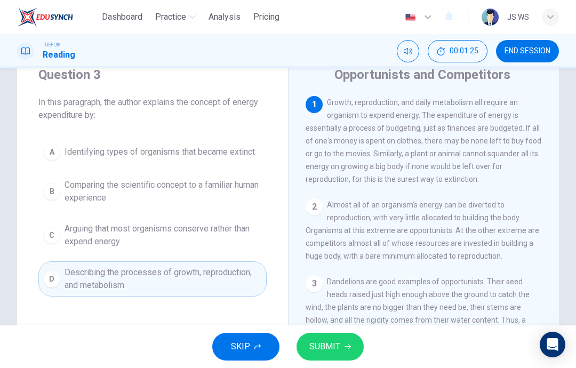
click at [338, 343] on span "SUBMIT" at bounding box center [324, 346] width 31 height 15
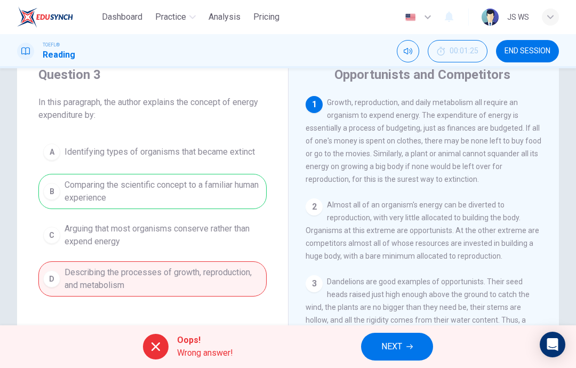
click at [407, 346] on icon "button" at bounding box center [409, 346] width 6 height 6
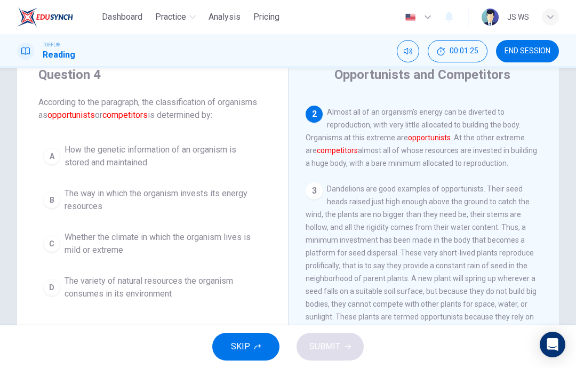
scroll to position [106, 0]
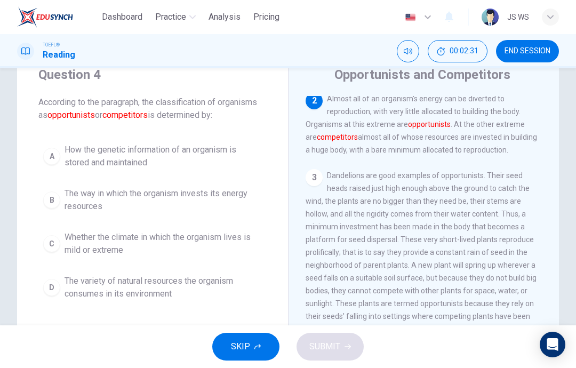
click at [237, 242] on span "Whether the climate in which the organism lives is mild or extreme" at bounding box center [163, 244] width 197 height 26
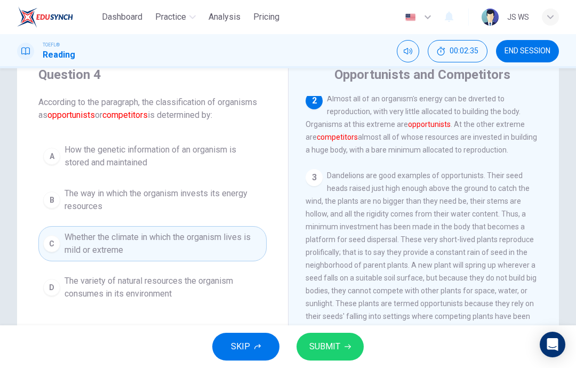
click at [240, 194] on span "The way in which the organism invests its energy resources" at bounding box center [163, 200] width 197 height 26
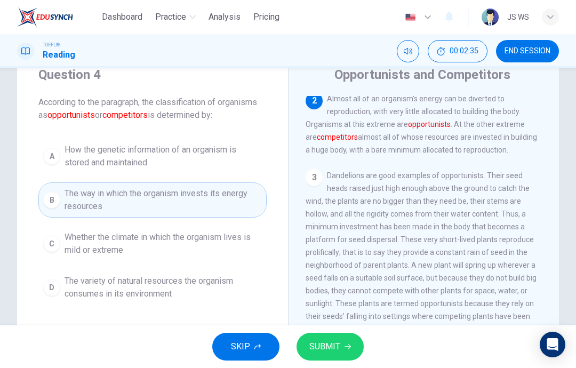
click at [334, 347] on span "SUBMIT" at bounding box center [324, 346] width 31 height 15
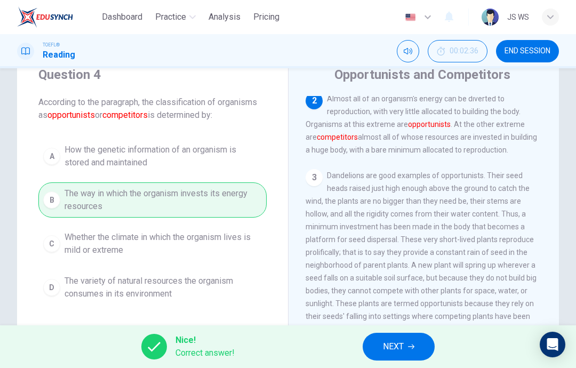
click at [398, 341] on span "NEXT" at bounding box center [393, 346] width 21 height 15
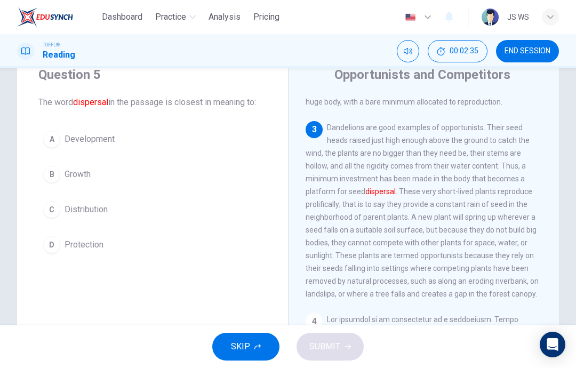
scroll to position [172, 0]
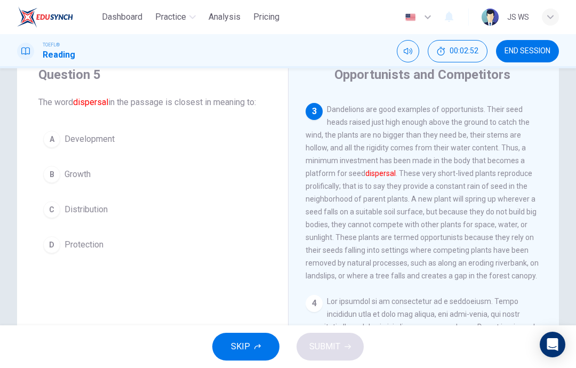
click at [246, 141] on button "A Development" at bounding box center [152, 139] width 228 height 27
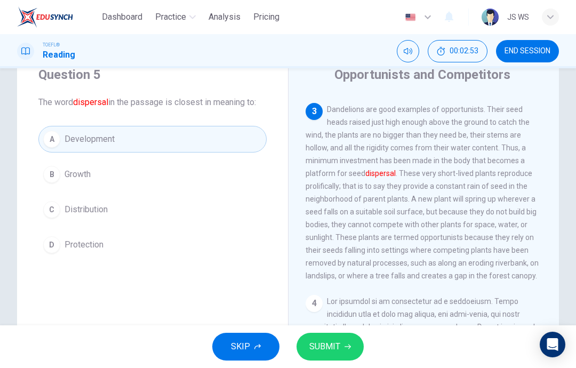
click at [342, 352] on button "SUBMIT" at bounding box center [329, 347] width 67 height 28
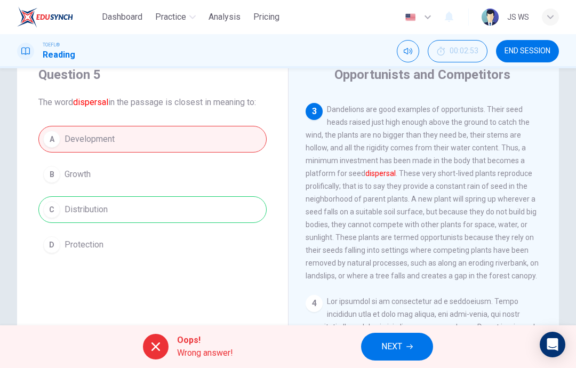
click at [400, 352] on span "NEXT" at bounding box center [391, 346] width 21 height 15
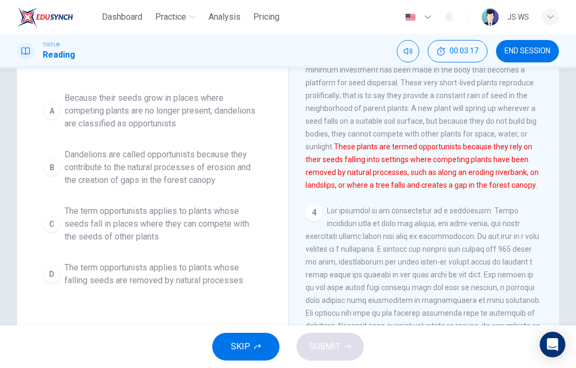
scroll to position [117, 0]
click at [196, 150] on span "Dandelions are called opportunists because they contribute to the natural proce…" at bounding box center [163, 168] width 197 height 38
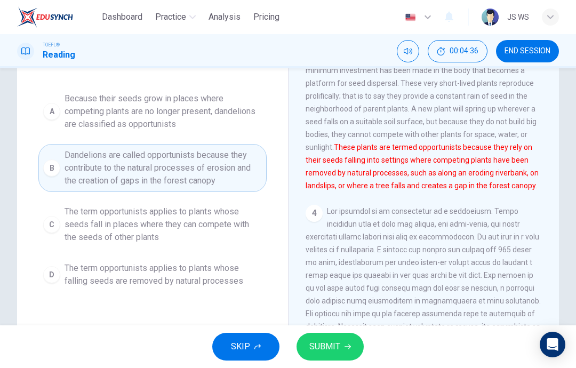
click at [332, 348] on span "SUBMIT" at bounding box center [324, 346] width 31 height 15
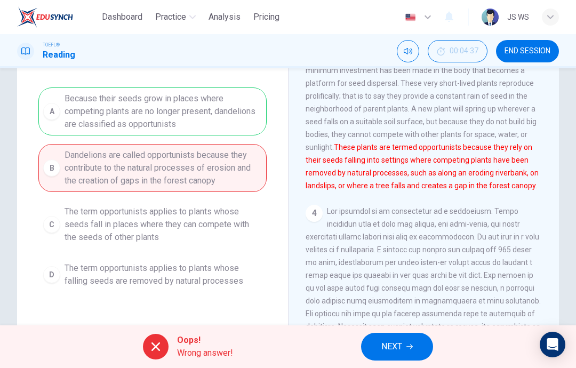
click at [394, 351] on span "NEXT" at bounding box center [391, 346] width 21 height 15
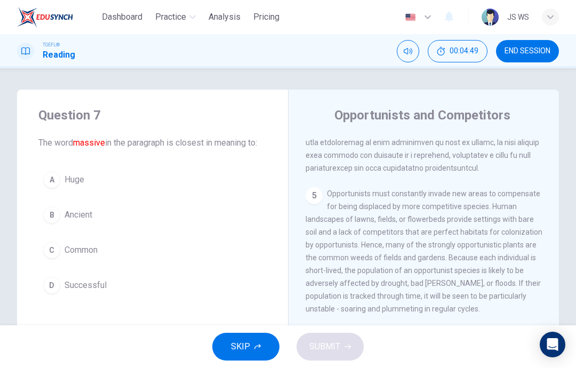
scroll to position [0, 0]
click at [181, 289] on button "D Successful" at bounding box center [152, 285] width 228 height 27
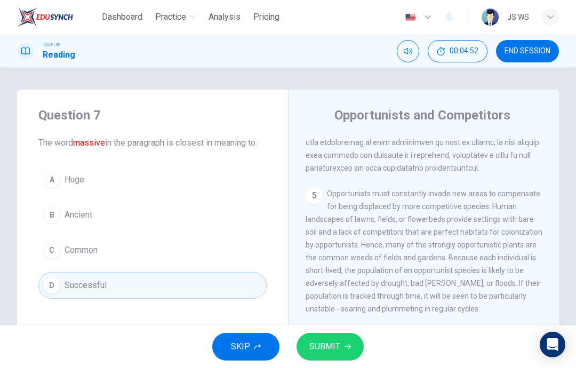
click at [261, 186] on button "A Huge" at bounding box center [152, 179] width 228 height 27
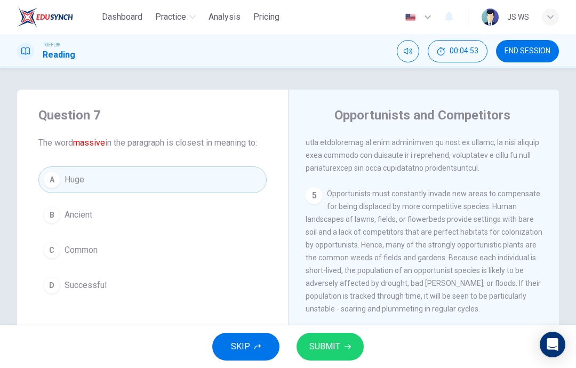
click at [343, 350] on button "SUBMIT" at bounding box center [329, 347] width 67 height 28
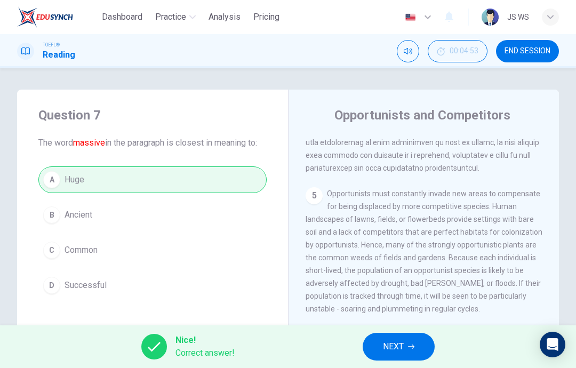
click at [409, 357] on button "NEXT" at bounding box center [399, 347] width 72 height 28
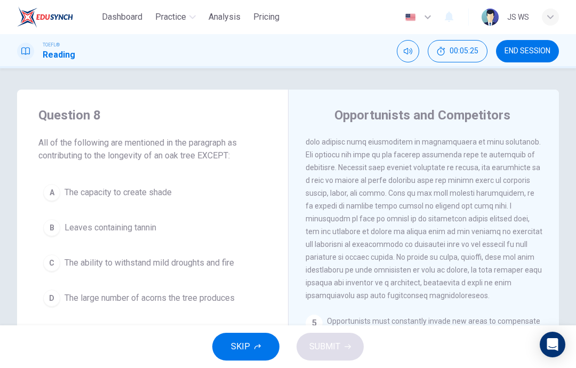
scroll to position [462, 0]
click at [190, 197] on button "A The capacity to create shade" at bounding box center [152, 192] width 228 height 27
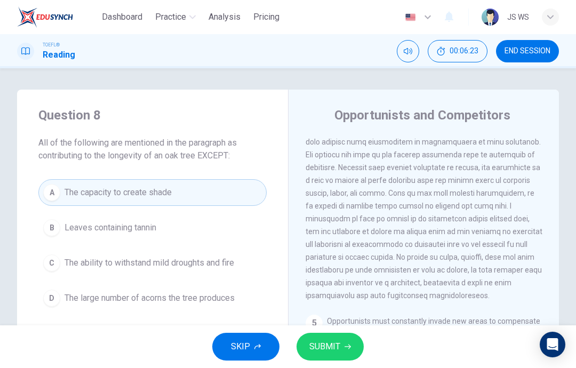
click at [326, 344] on span "SUBMIT" at bounding box center [324, 346] width 31 height 15
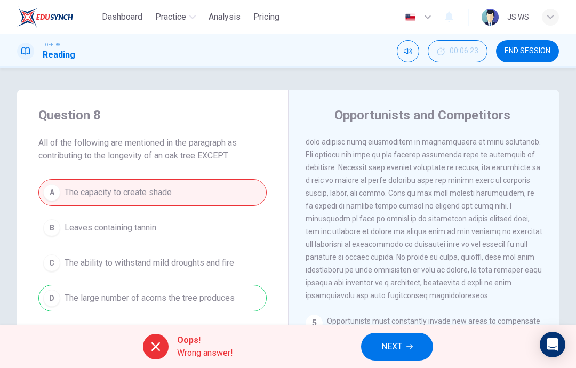
click at [412, 349] on icon "button" at bounding box center [409, 346] width 6 height 6
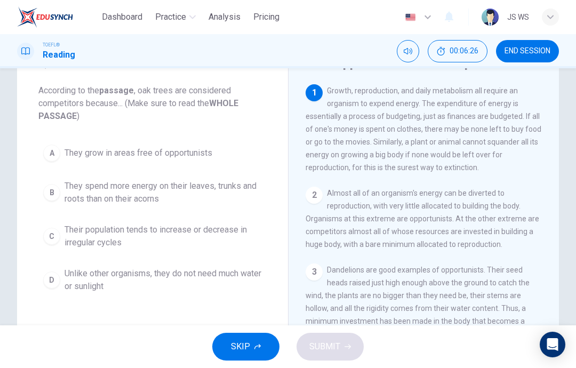
scroll to position [41, 0]
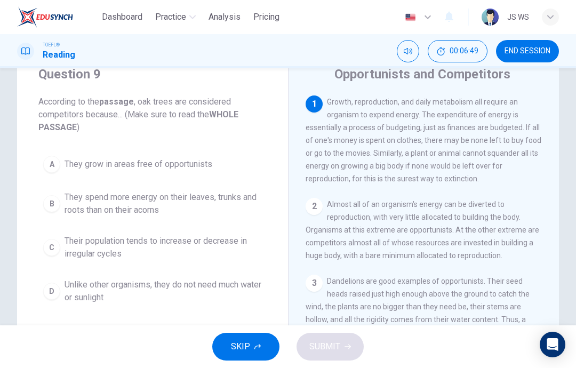
click at [252, 244] on span "Their population tends to increase or decrease in irregular cycles" at bounding box center [163, 248] width 197 height 26
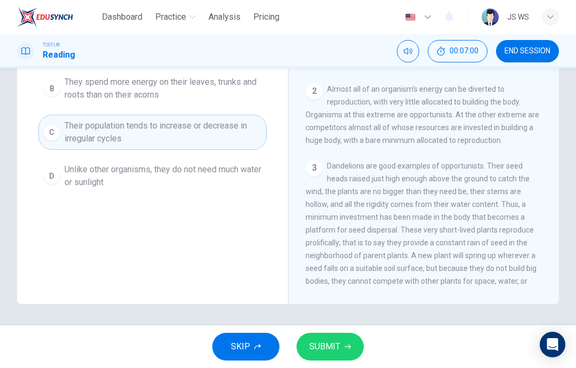
click at [470, 274] on span "Dandelions are good examples of opportunists. Their seed heads raised just high…" at bounding box center [422, 249] width 233 height 175
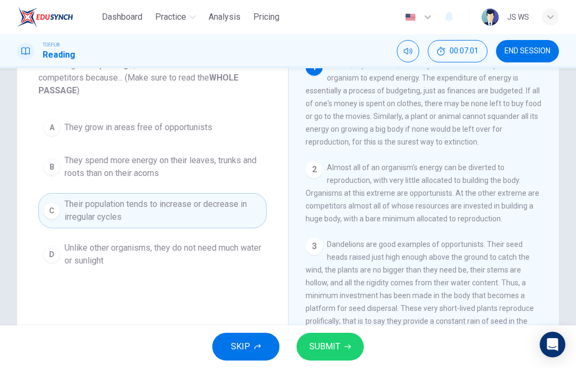
scroll to position [15, 0]
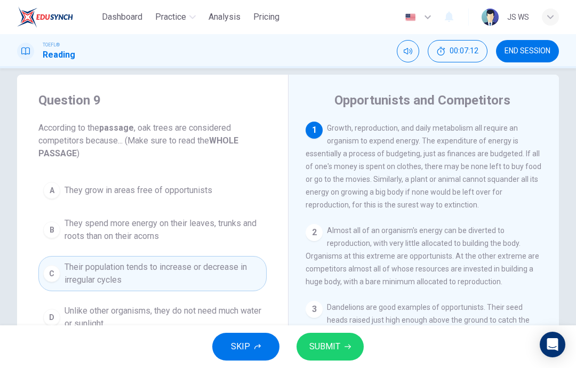
click at [205, 224] on span "They spend more energy on their leaves, trunks and roots than on their acorns" at bounding box center [163, 230] width 197 height 26
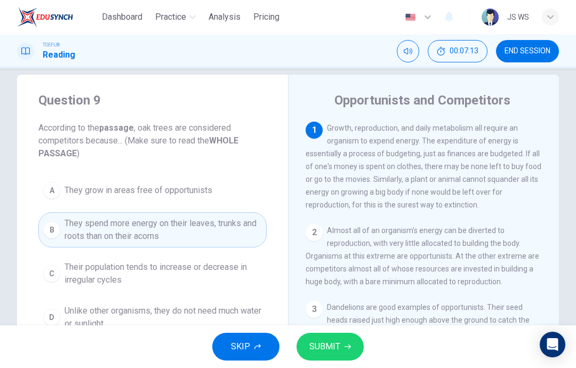
click at [331, 341] on span "SUBMIT" at bounding box center [324, 346] width 31 height 15
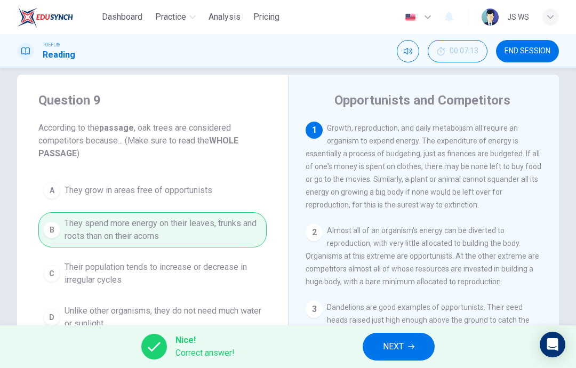
click at [404, 345] on span "NEXT" at bounding box center [393, 346] width 21 height 15
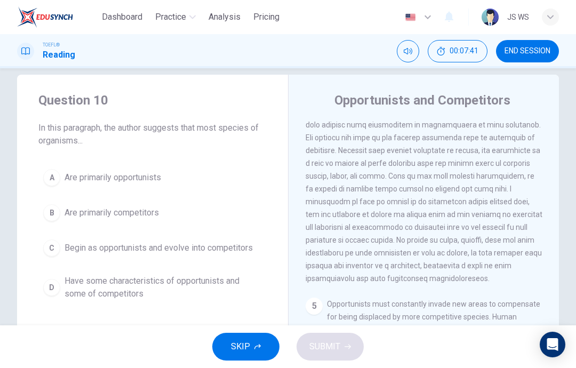
scroll to position [464, 0]
click at [199, 285] on span "Have some characteristics of opportunists and some of competitors" at bounding box center [163, 288] width 197 height 26
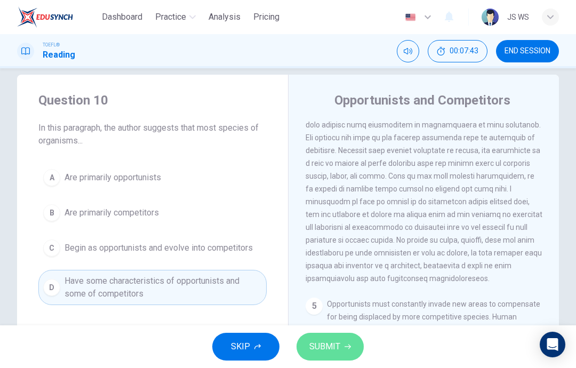
click at [337, 343] on span "SUBMIT" at bounding box center [324, 346] width 31 height 15
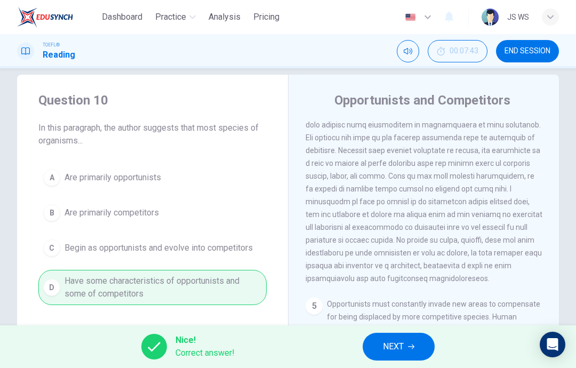
click at [403, 346] on span "NEXT" at bounding box center [393, 346] width 21 height 15
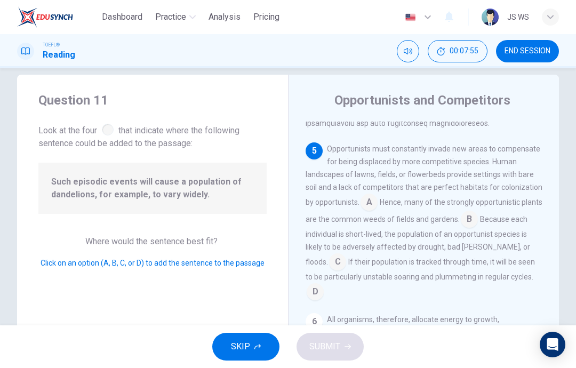
scroll to position [622, 0]
click at [329, 271] on input at bounding box center [337, 262] width 17 height 17
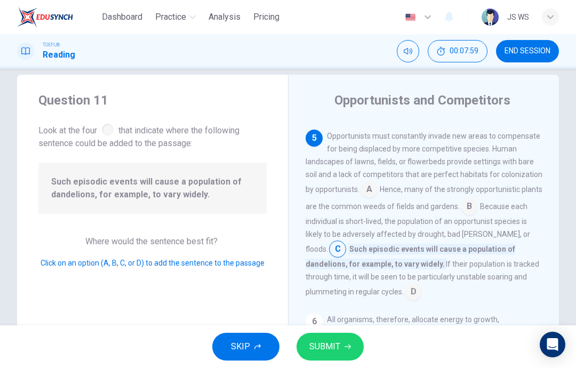
scroll to position [647, 0]
click at [405, 299] on input at bounding box center [413, 292] width 17 height 17
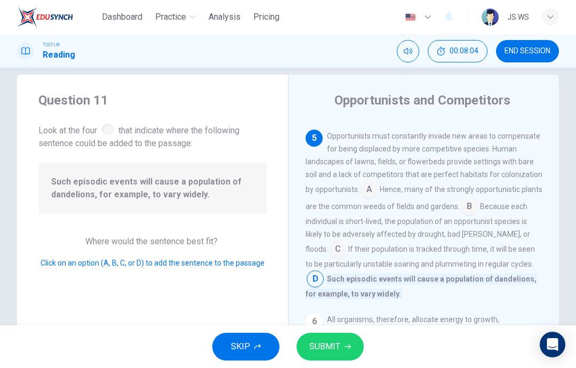
click at [347, 346] on icon "button" at bounding box center [347, 346] width 6 height 6
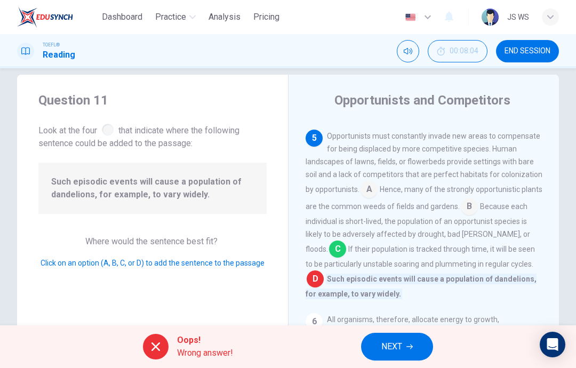
click at [406, 347] on button "NEXT" at bounding box center [397, 347] width 72 height 28
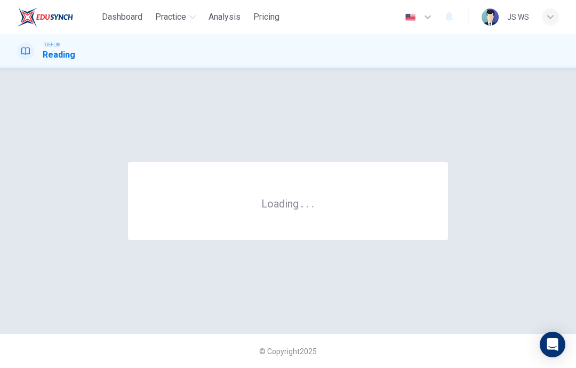
scroll to position [0, 0]
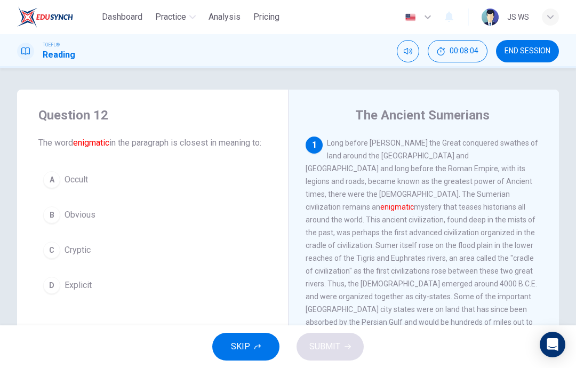
click at [533, 56] on button "END SESSION" at bounding box center [527, 51] width 63 height 22
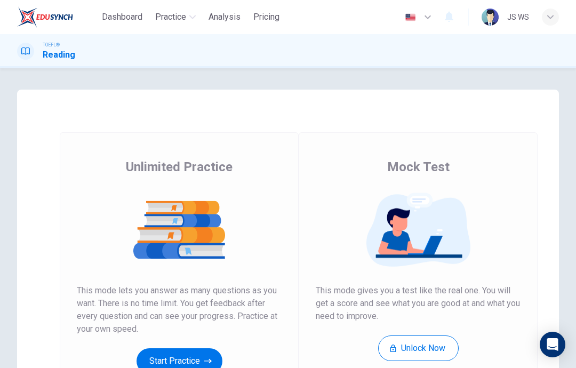
click at [196, 349] on button "Start Practice" at bounding box center [179, 361] width 86 height 26
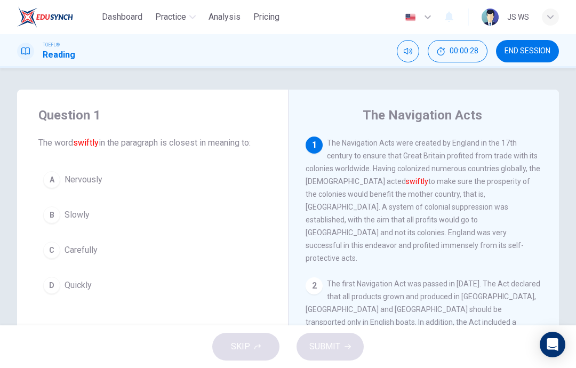
click at [226, 170] on button "A Nervously" at bounding box center [152, 179] width 228 height 27
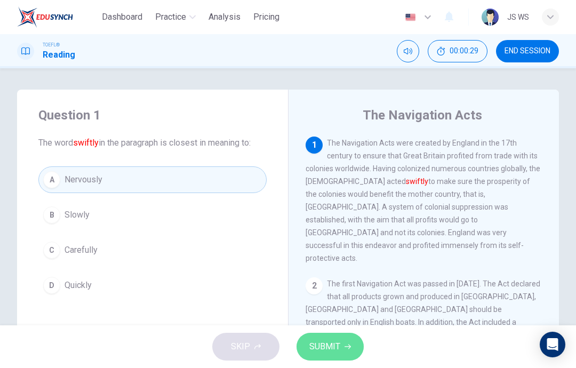
click at [350, 350] on button "SUBMIT" at bounding box center [329, 347] width 67 height 28
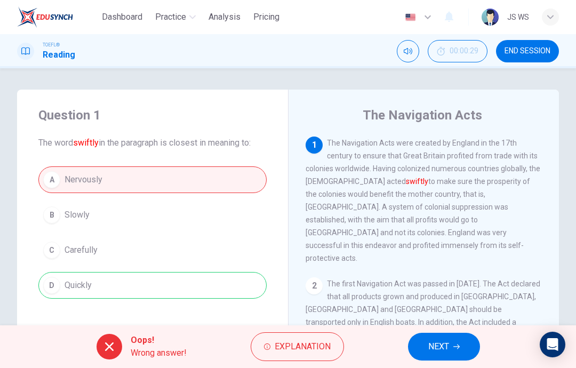
click at [451, 340] on button "NEXT" at bounding box center [444, 347] width 72 height 28
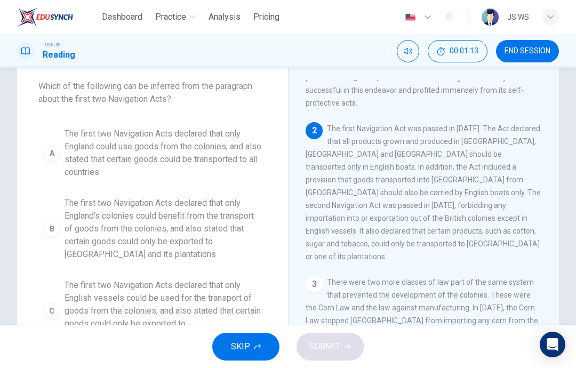
scroll to position [57, 0]
click at [249, 142] on span "The first two Navigation Acts declared that only England could use goods from t…" at bounding box center [163, 152] width 197 height 51
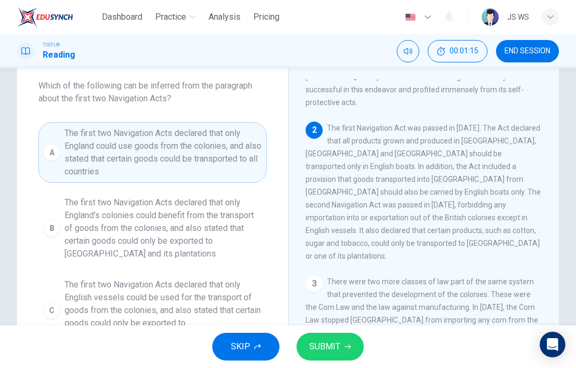
click at [349, 344] on icon "button" at bounding box center [347, 346] width 6 height 6
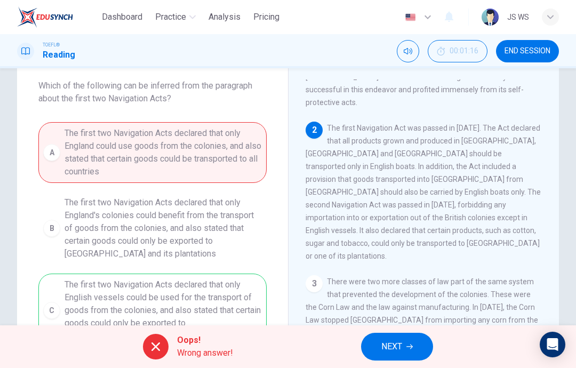
click at [416, 340] on button "NEXT" at bounding box center [397, 347] width 72 height 28
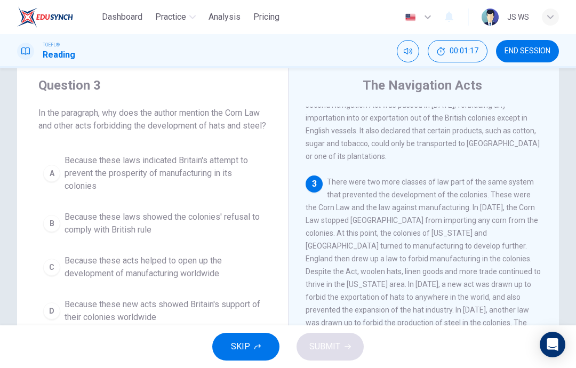
scroll to position [29, 0]
click at [540, 54] on span "END SESSION" at bounding box center [527, 51] width 46 height 9
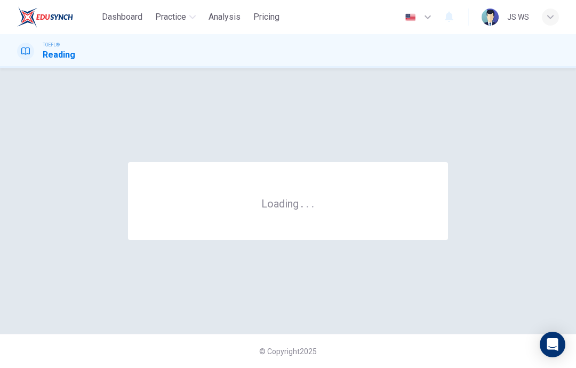
scroll to position [0, 0]
